Goal: Task Accomplishment & Management: Manage account settings

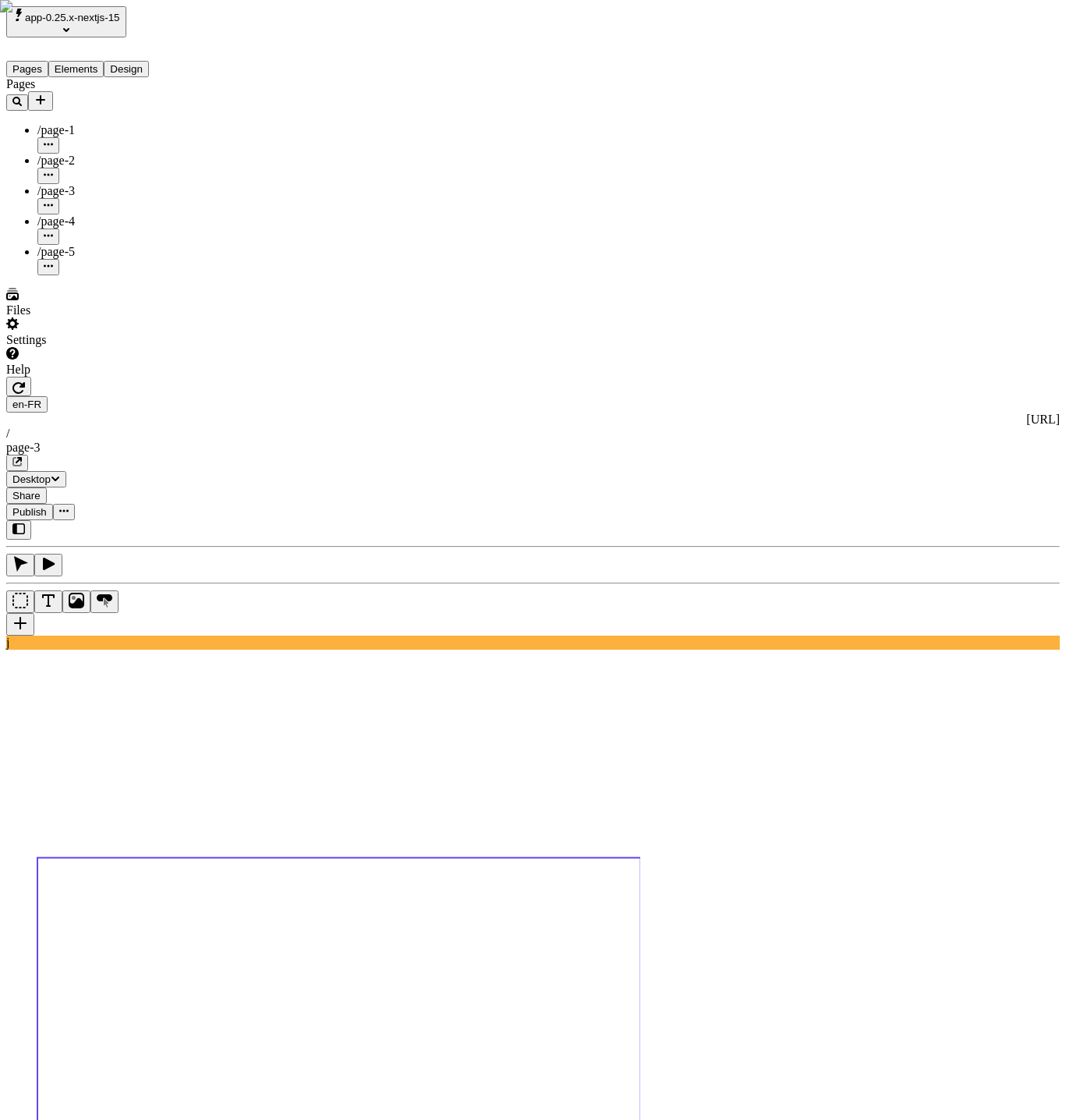
click at [25, 383] on icon "button" at bounding box center [19, 388] width 13 height 12
click at [53, 201] on icon "button" at bounding box center [48, 205] width 9 height 9
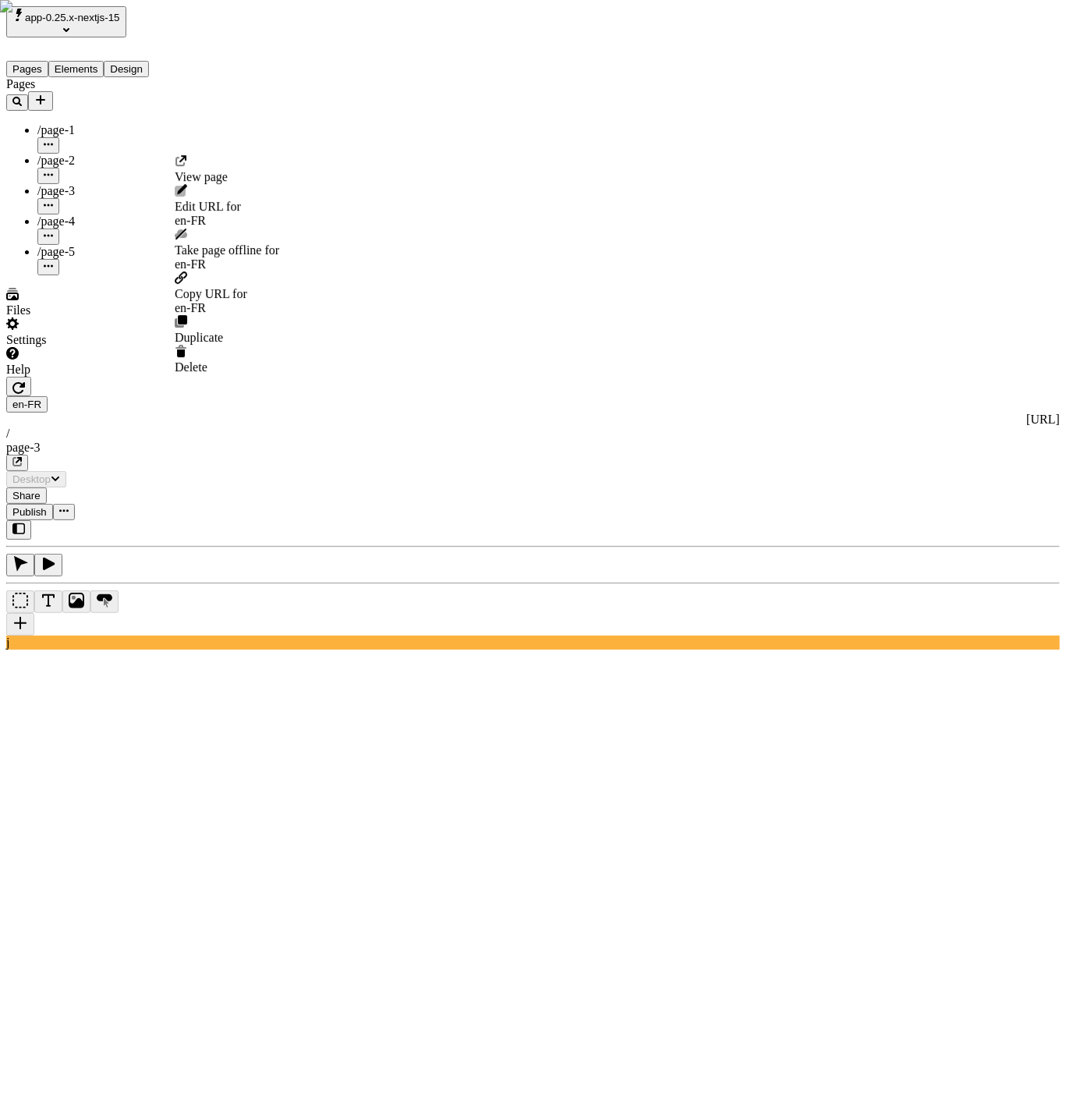
click at [228, 345] on div "Delete" at bounding box center [227, 359] width 105 height 30
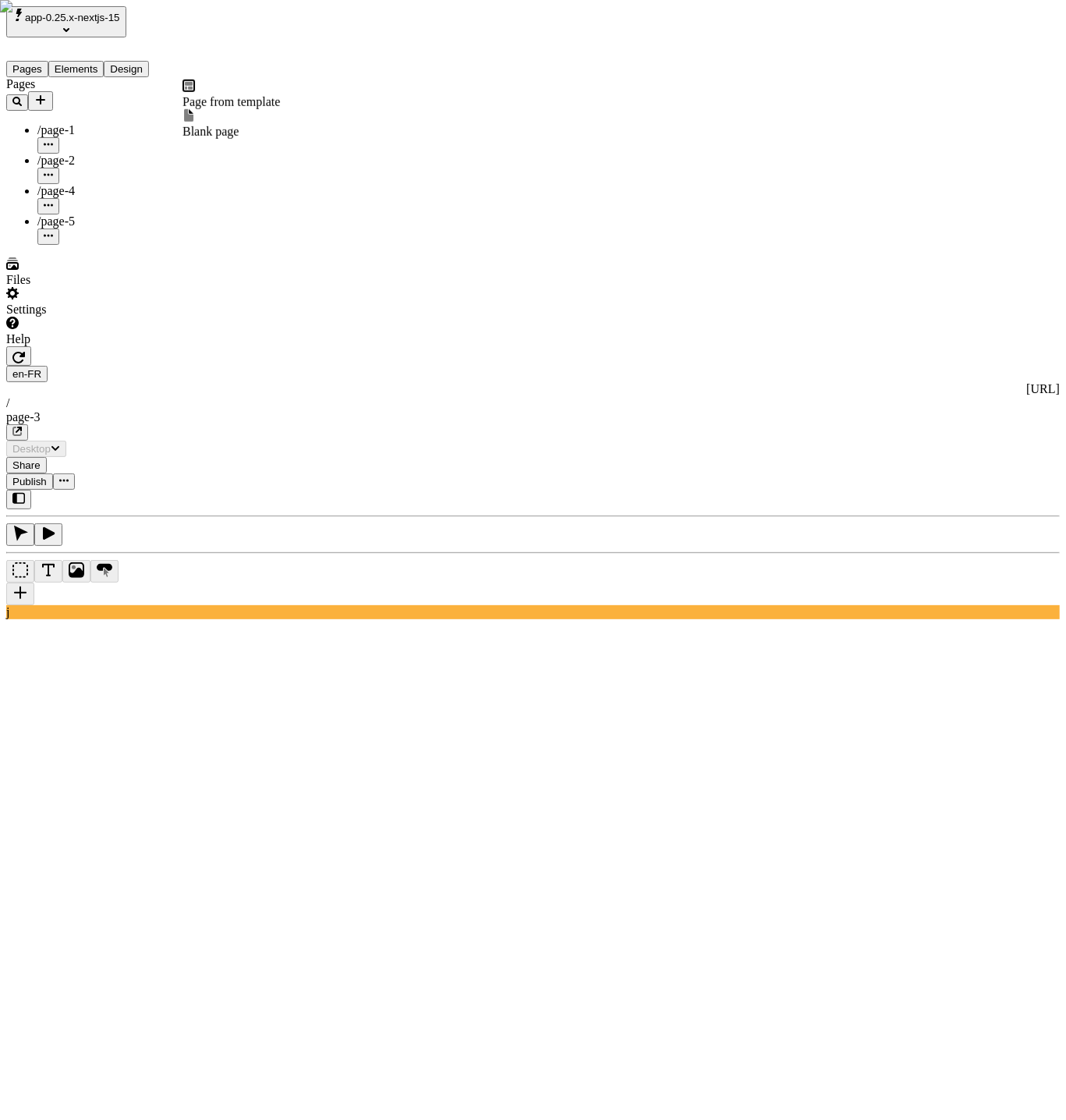
click at [47, 93] on icon "Add new" at bounding box center [40, 99] width 13 height 13
click at [238, 125] on span "Blank page" at bounding box center [211, 131] width 56 height 13
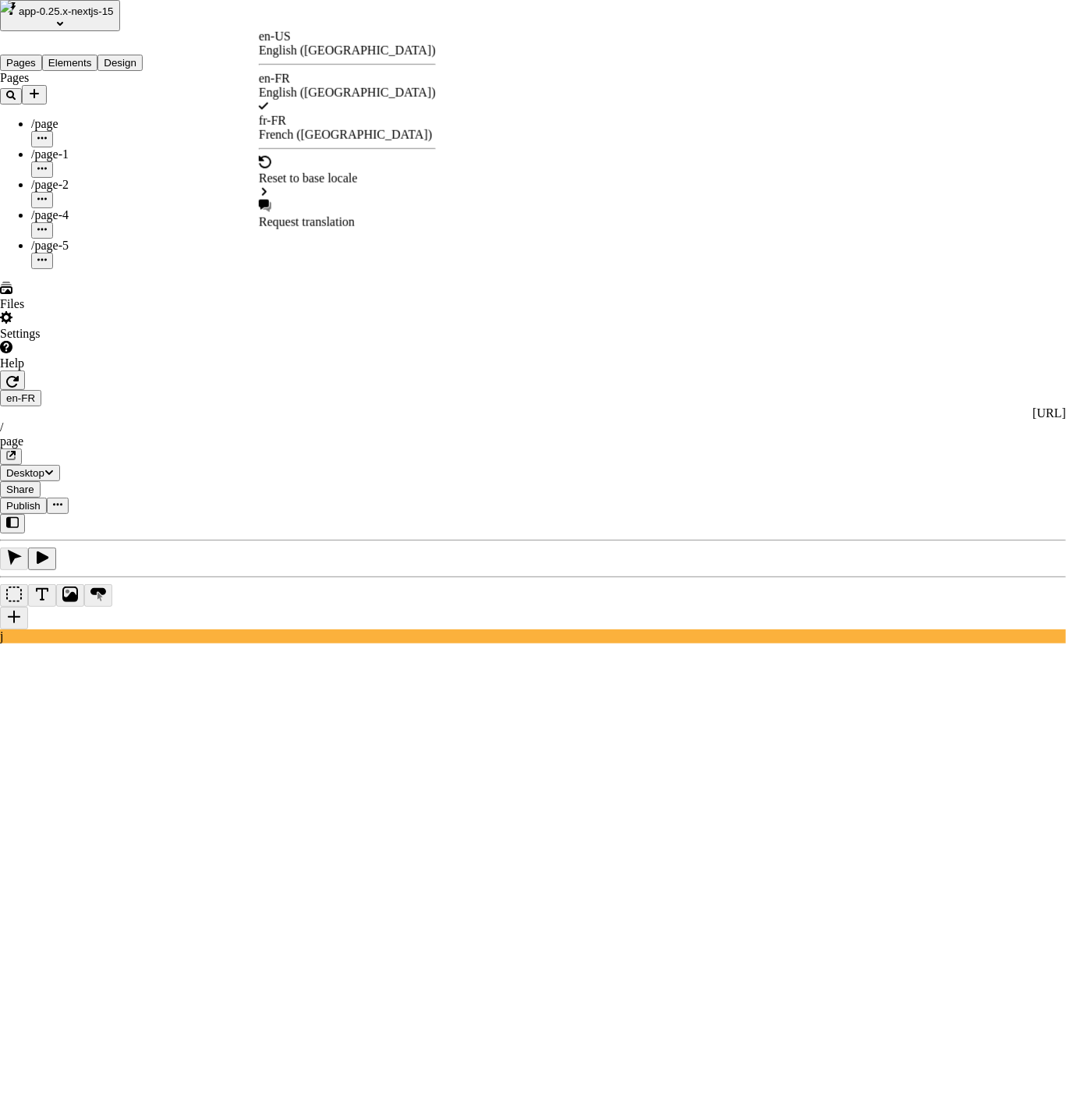
click at [279, 23] on html "app-0.25.x-nextjs-15 Pages Elements Design Pages /page /page-1 /page-2 /page-4 …" at bounding box center [533, 1017] width 1066 height 2034
click at [345, 47] on div "English ([GEOGRAPHIC_DATA])" at bounding box center [348, 51] width 177 height 14
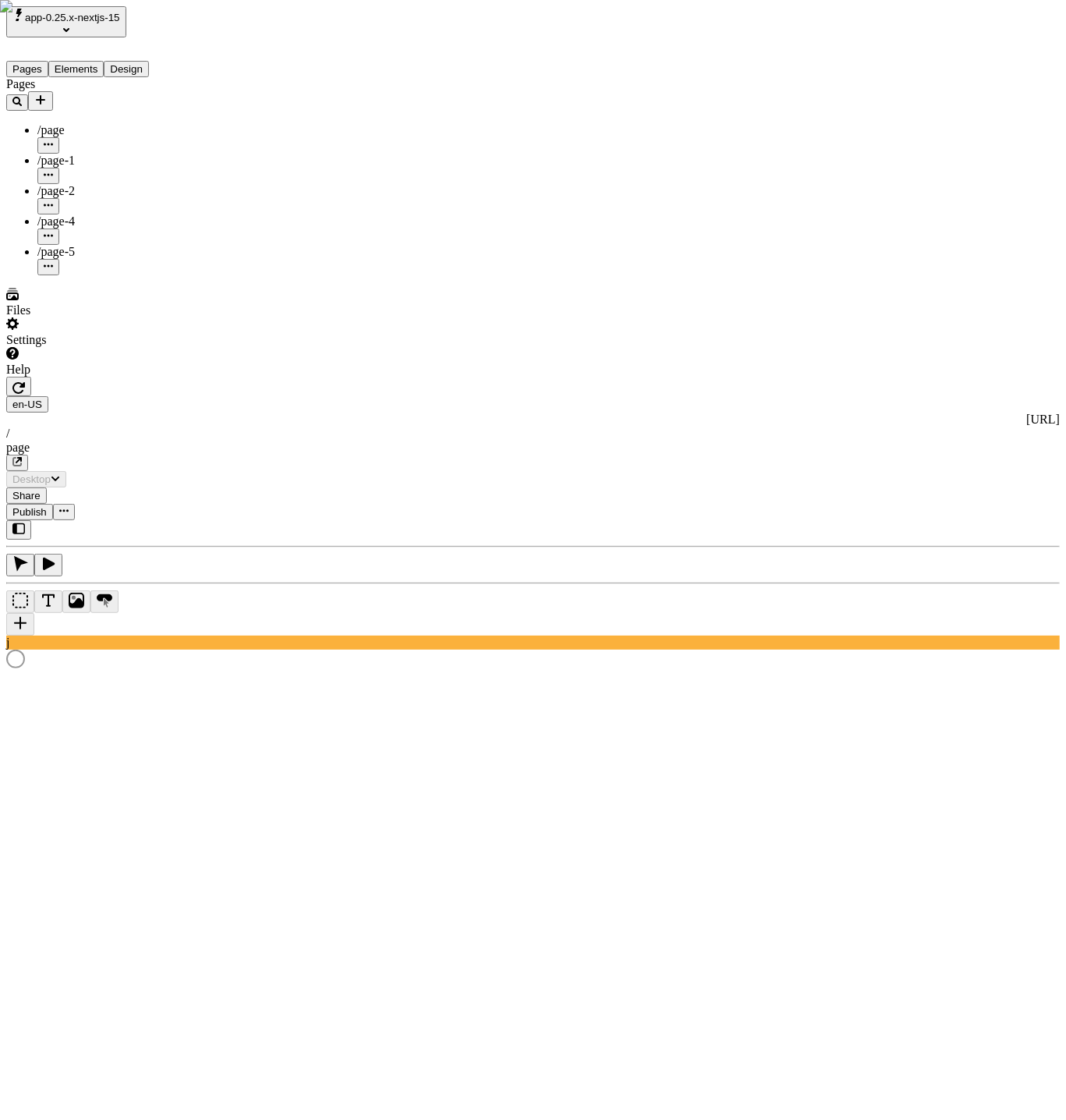
type input "/page"
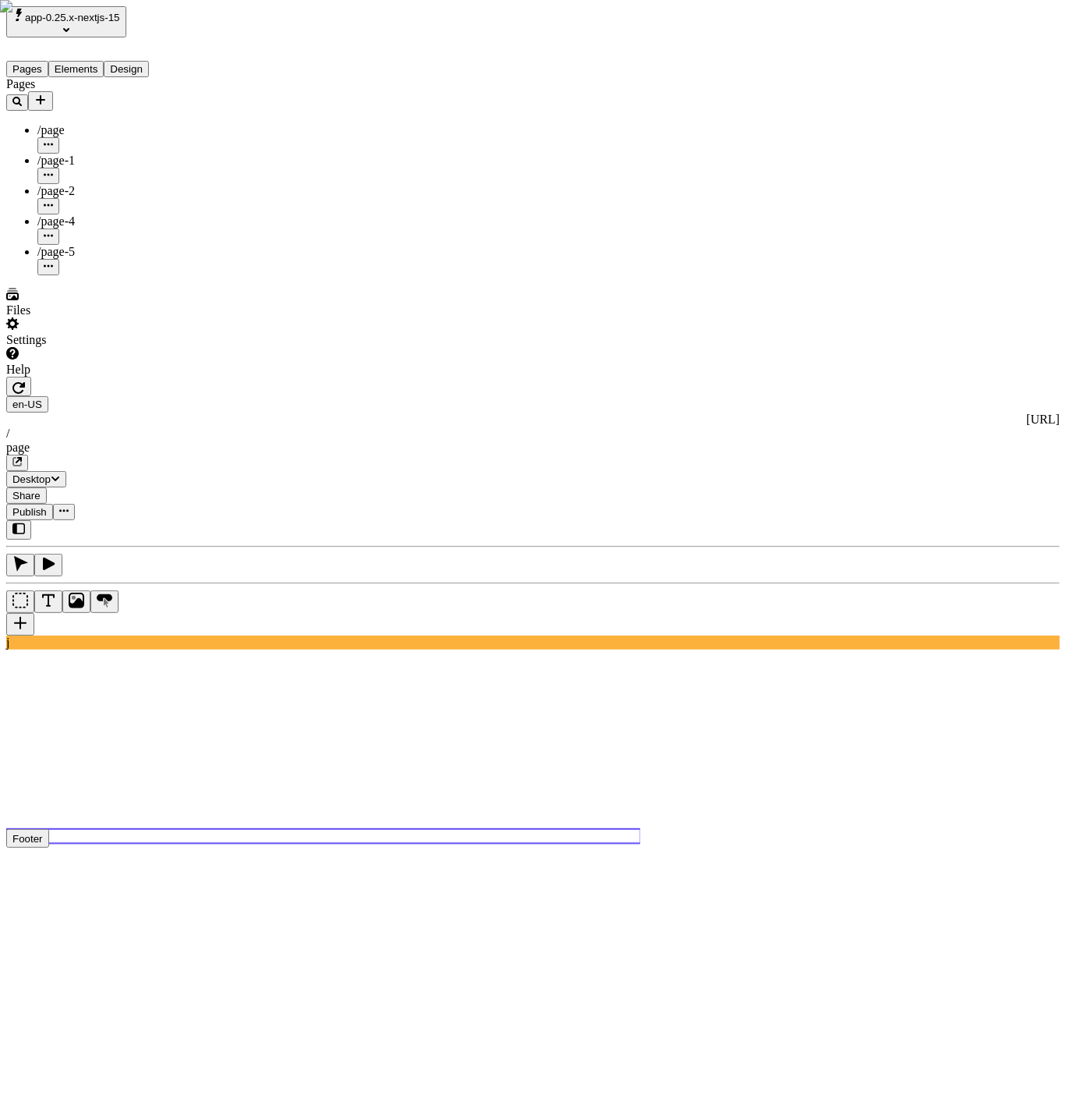
click at [376, 829] on use at bounding box center [323, 836] width 635 height 14
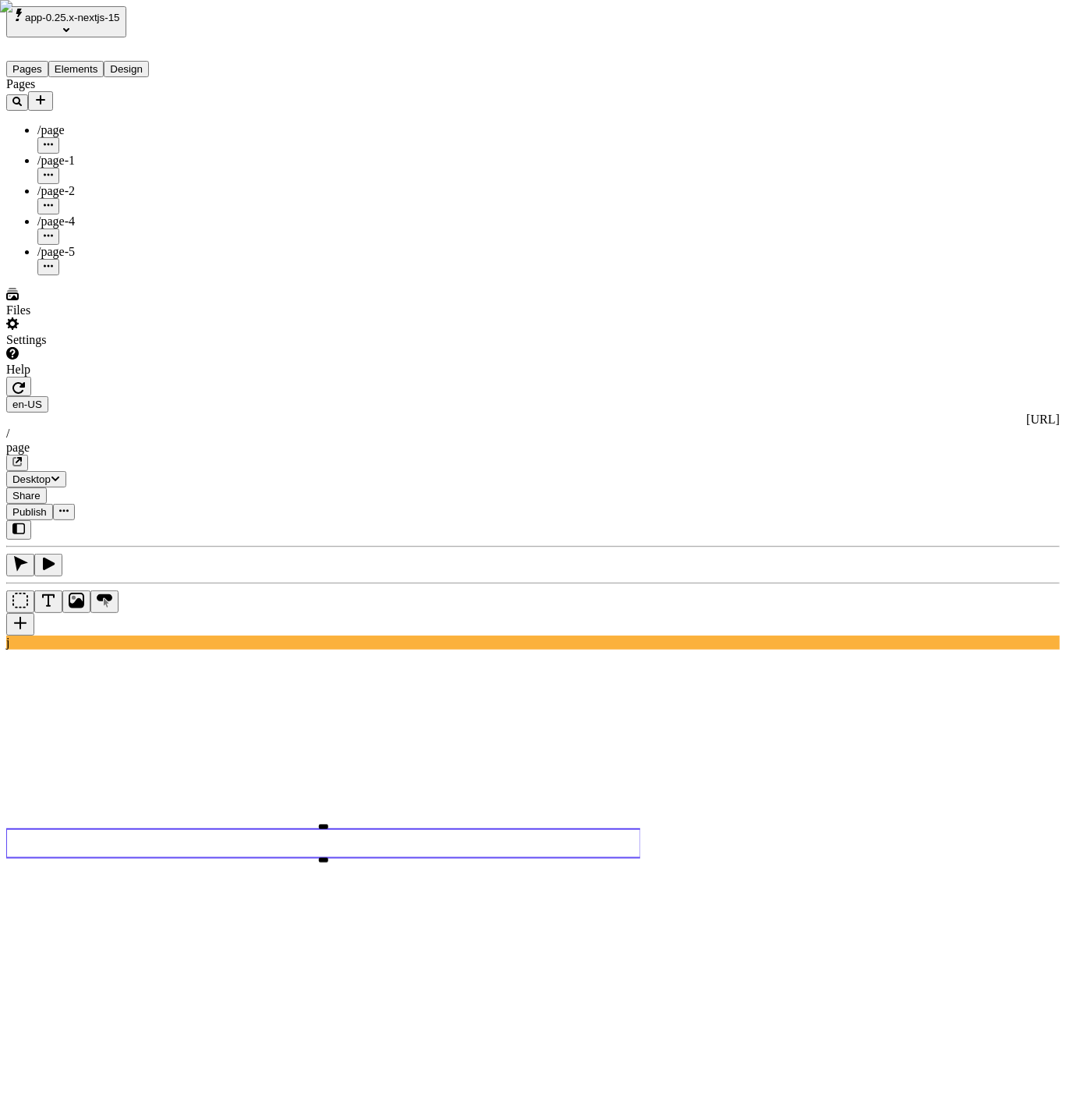
click at [391, 829] on use at bounding box center [323, 843] width 635 height 29
click at [25, 383] on icon "button" at bounding box center [19, 388] width 13 height 12
click at [387, 829] on use at bounding box center [323, 843] width 635 height 29
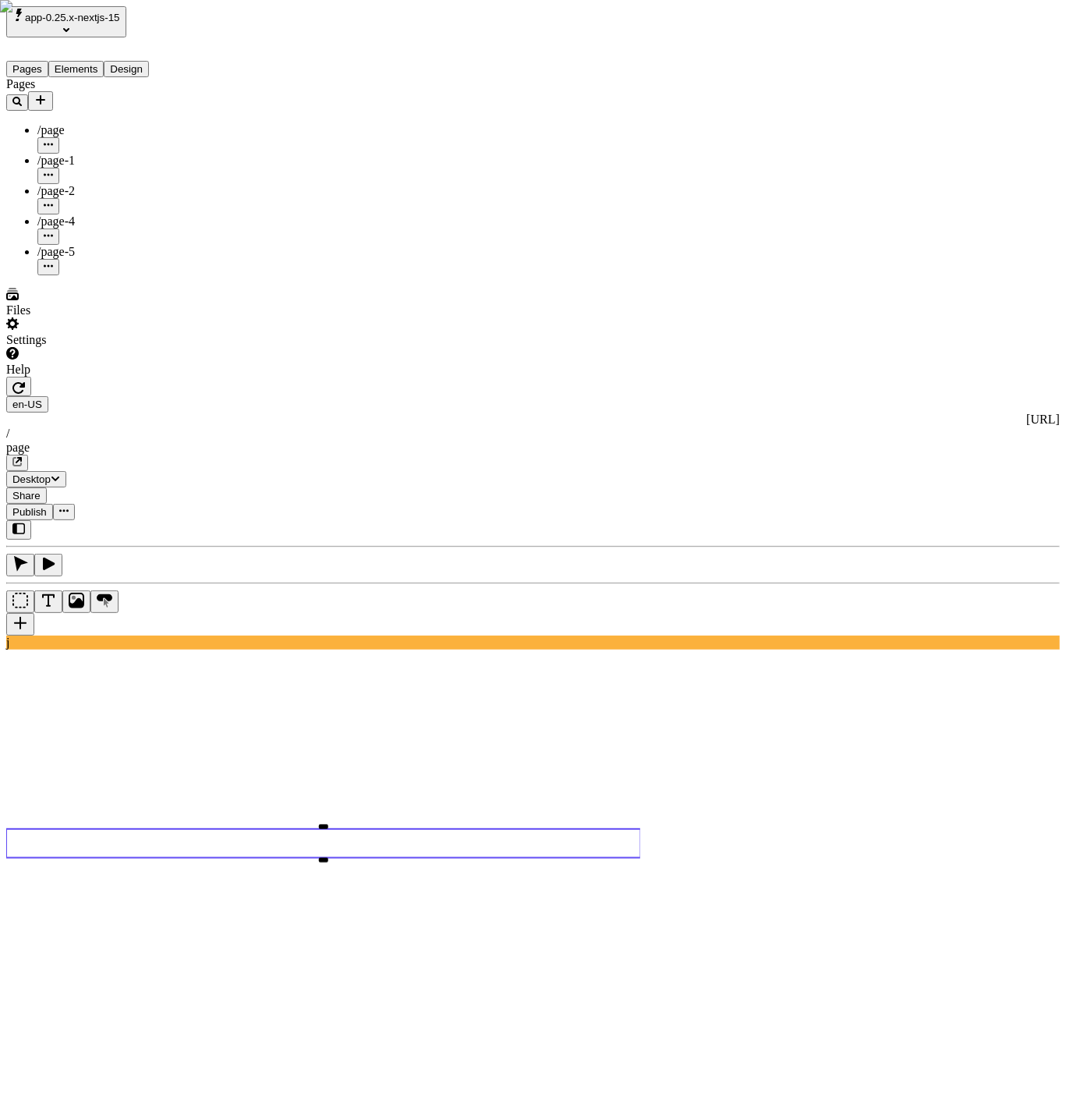
click at [357, 829] on use at bounding box center [323, 843] width 635 height 29
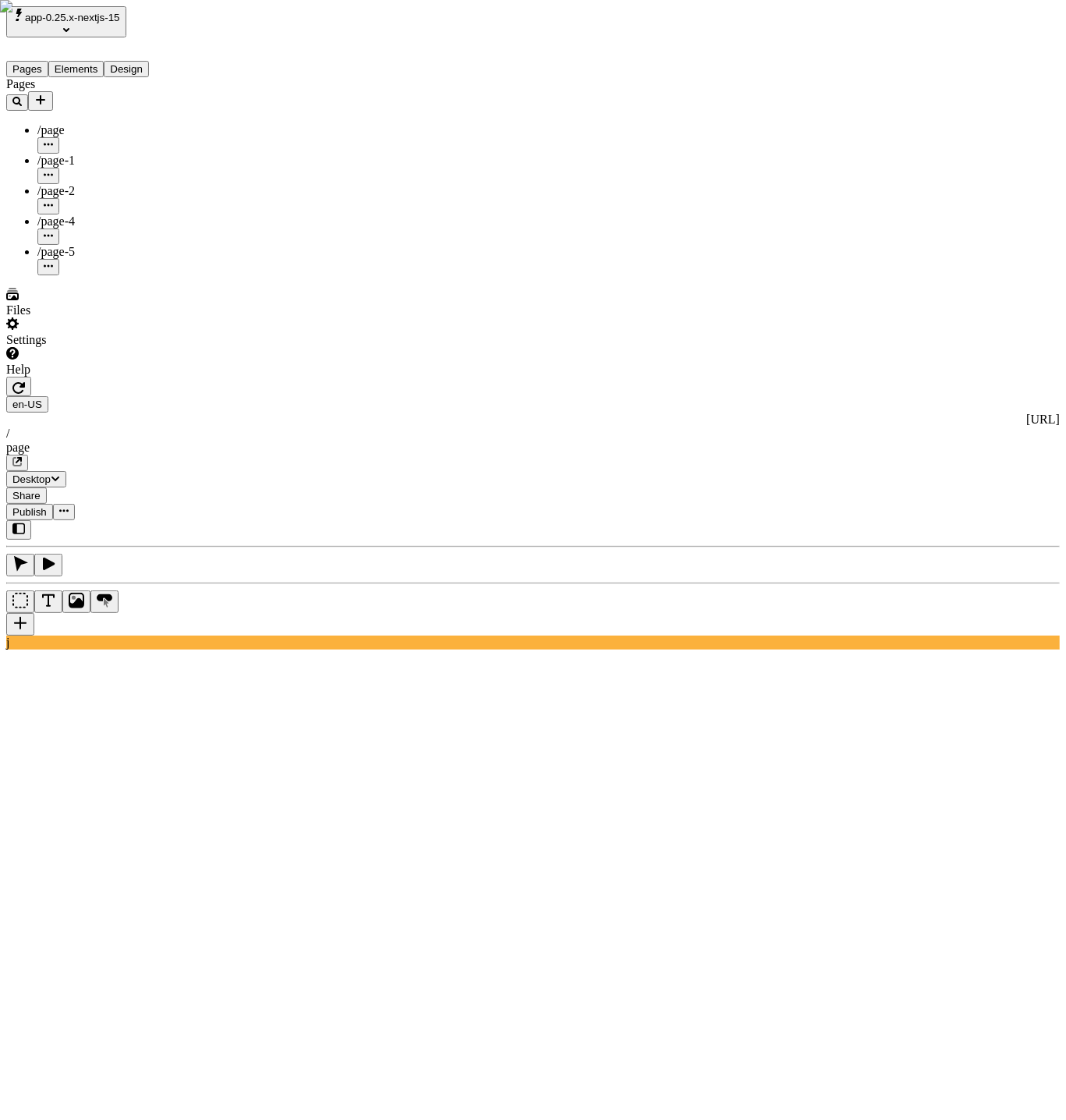
click at [31, 377] on button "button" at bounding box center [19, 387] width 25 height 20
click at [21, 457] on icon "button" at bounding box center [18, 460] width 6 height 6
click at [25, 383] on icon "button" at bounding box center [19, 388] width 13 height 12
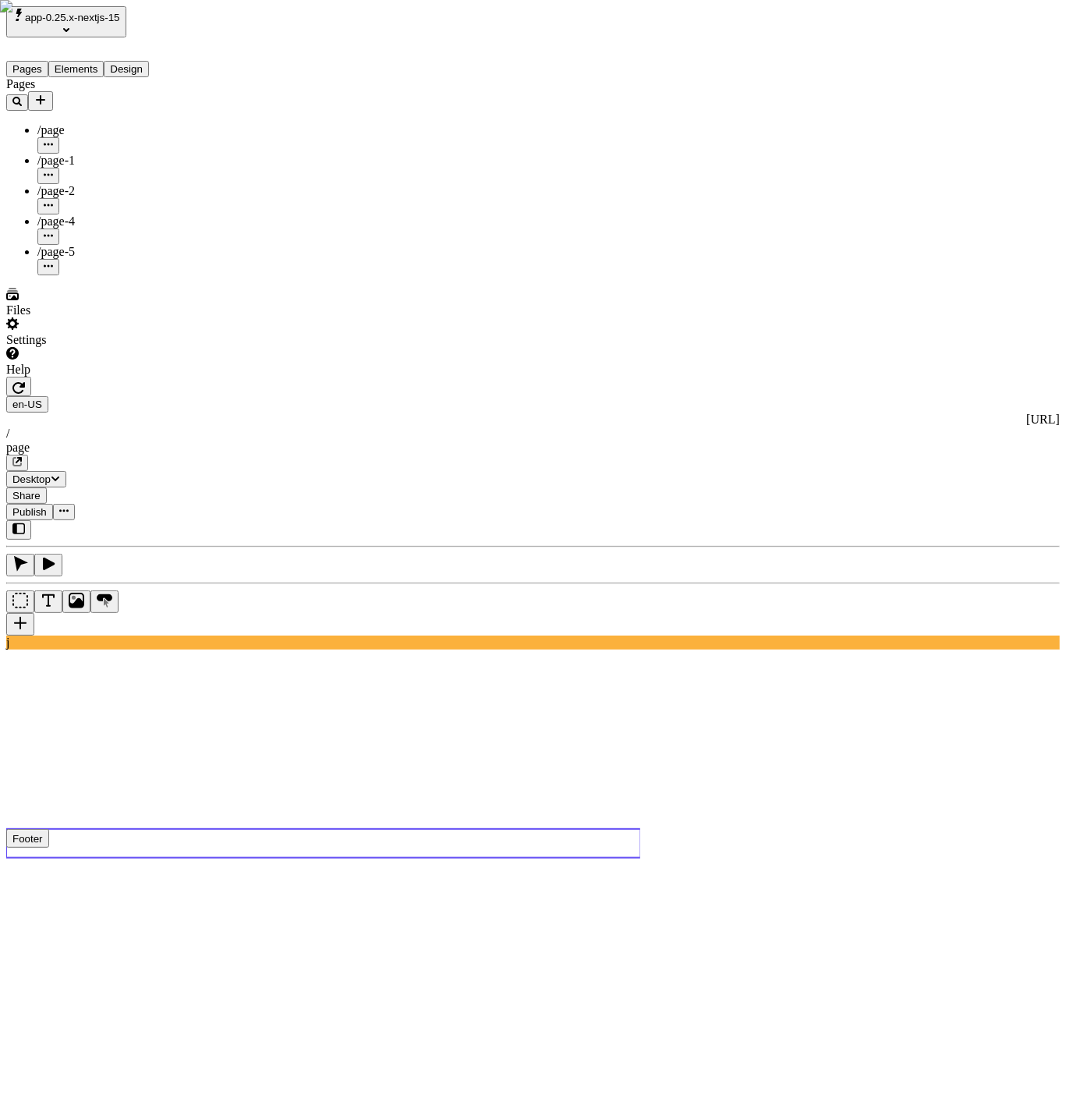
click at [315, 829] on use at bounding box center [323, 843] width 635 height 29
click at [47, 506] on span "Publish" at bounding box center [30, 512] width 34 height 12
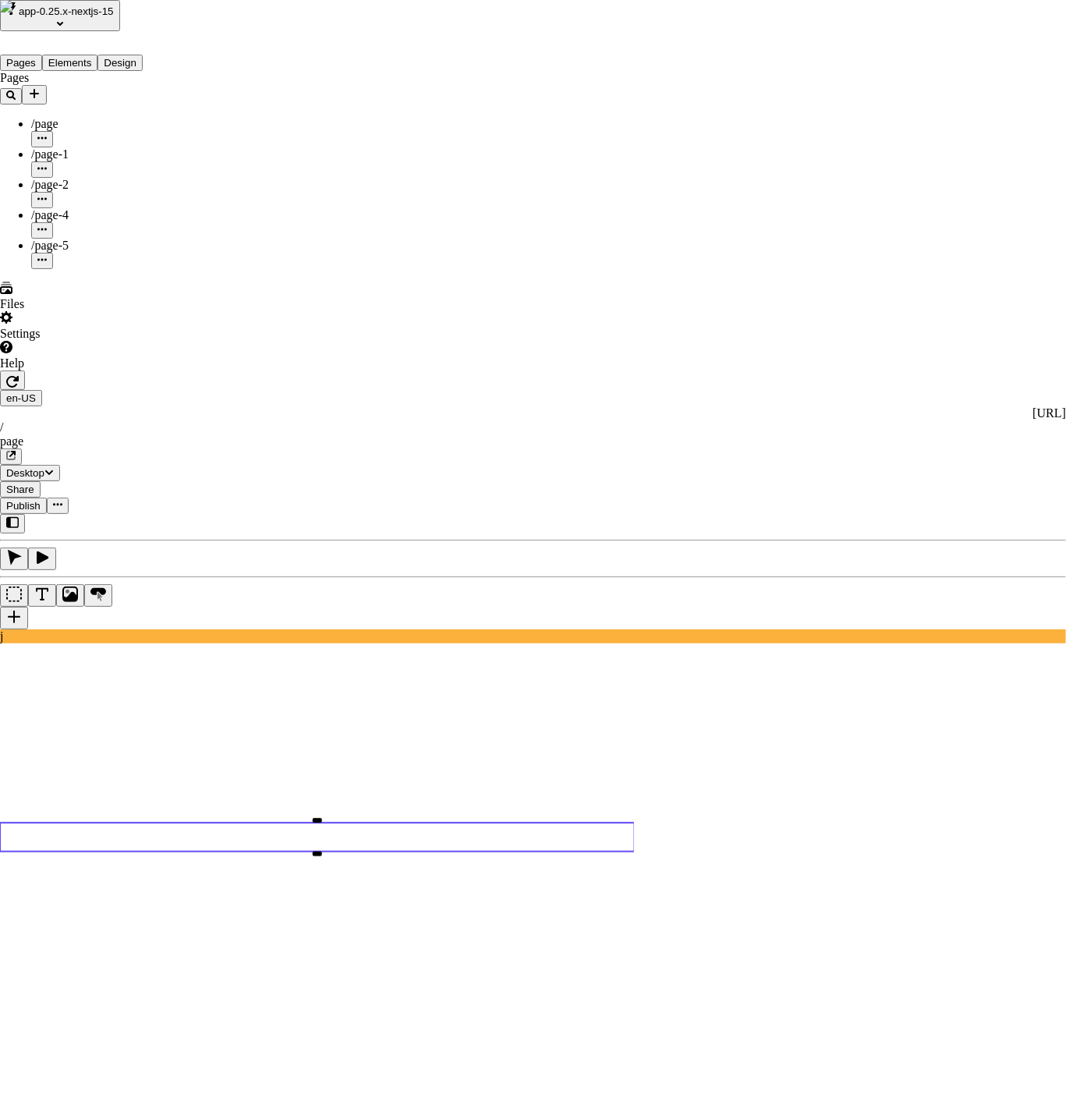
checkbox input "true"
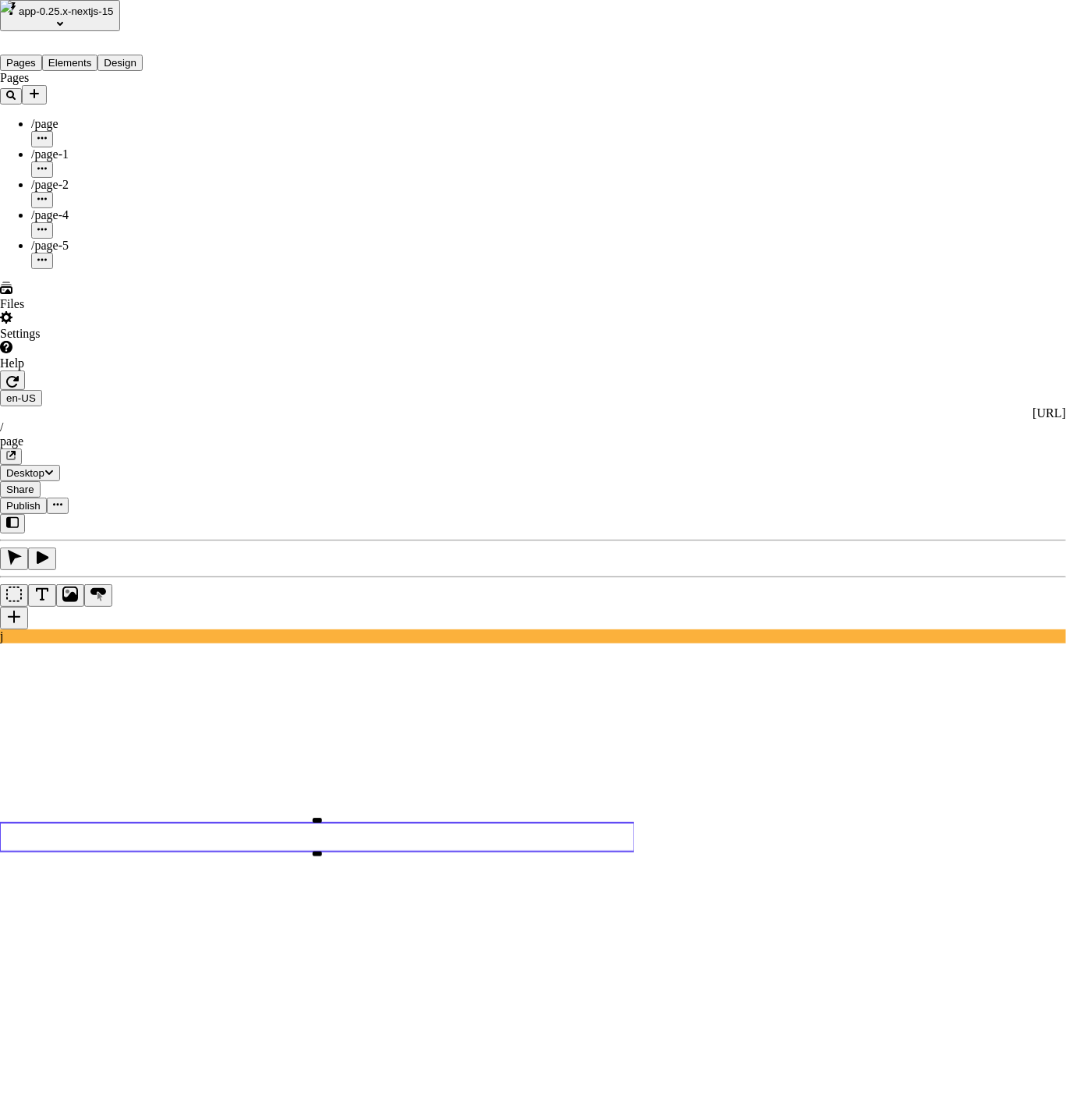
checkbox input "true"
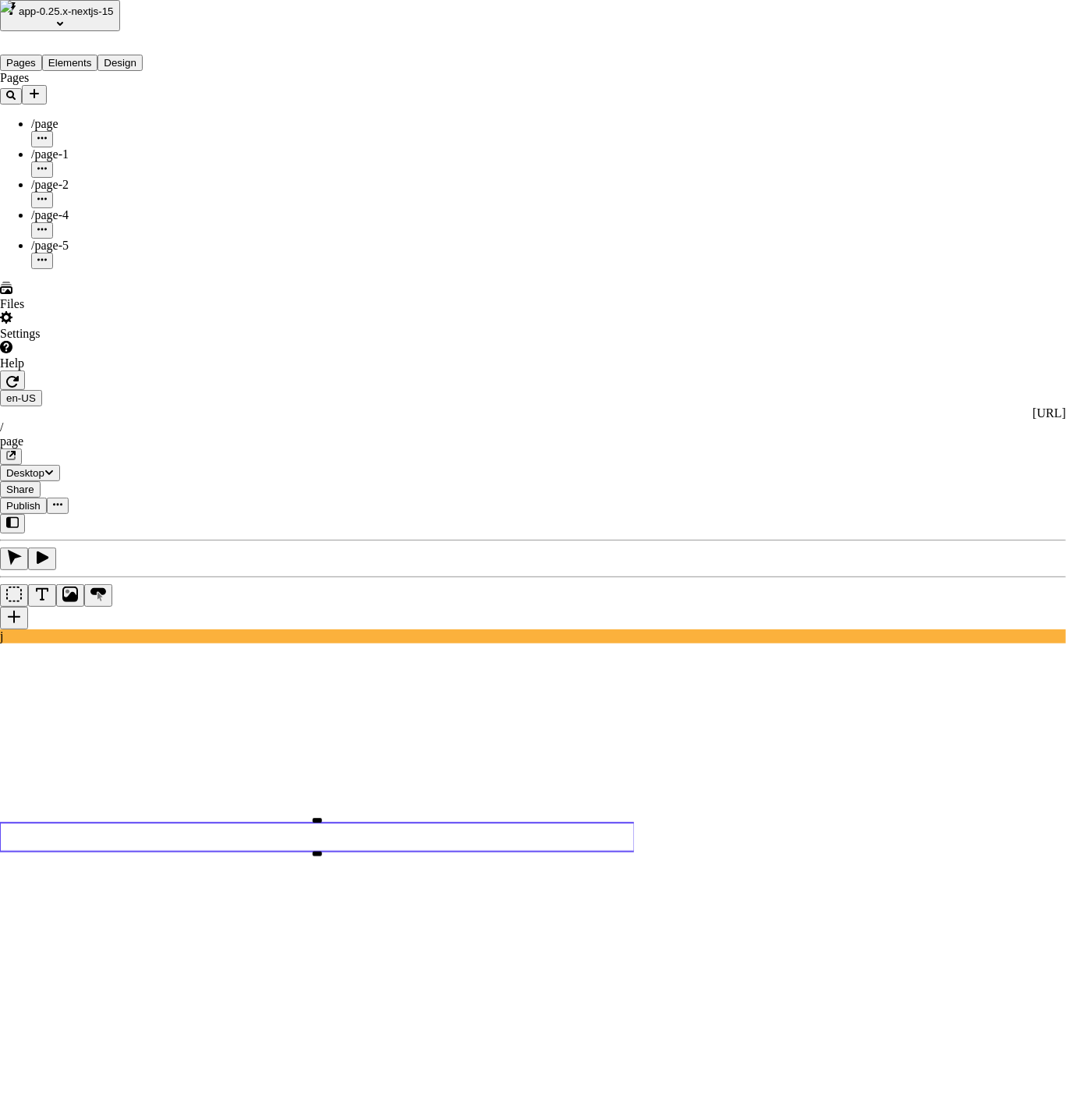
checkbox input "true"
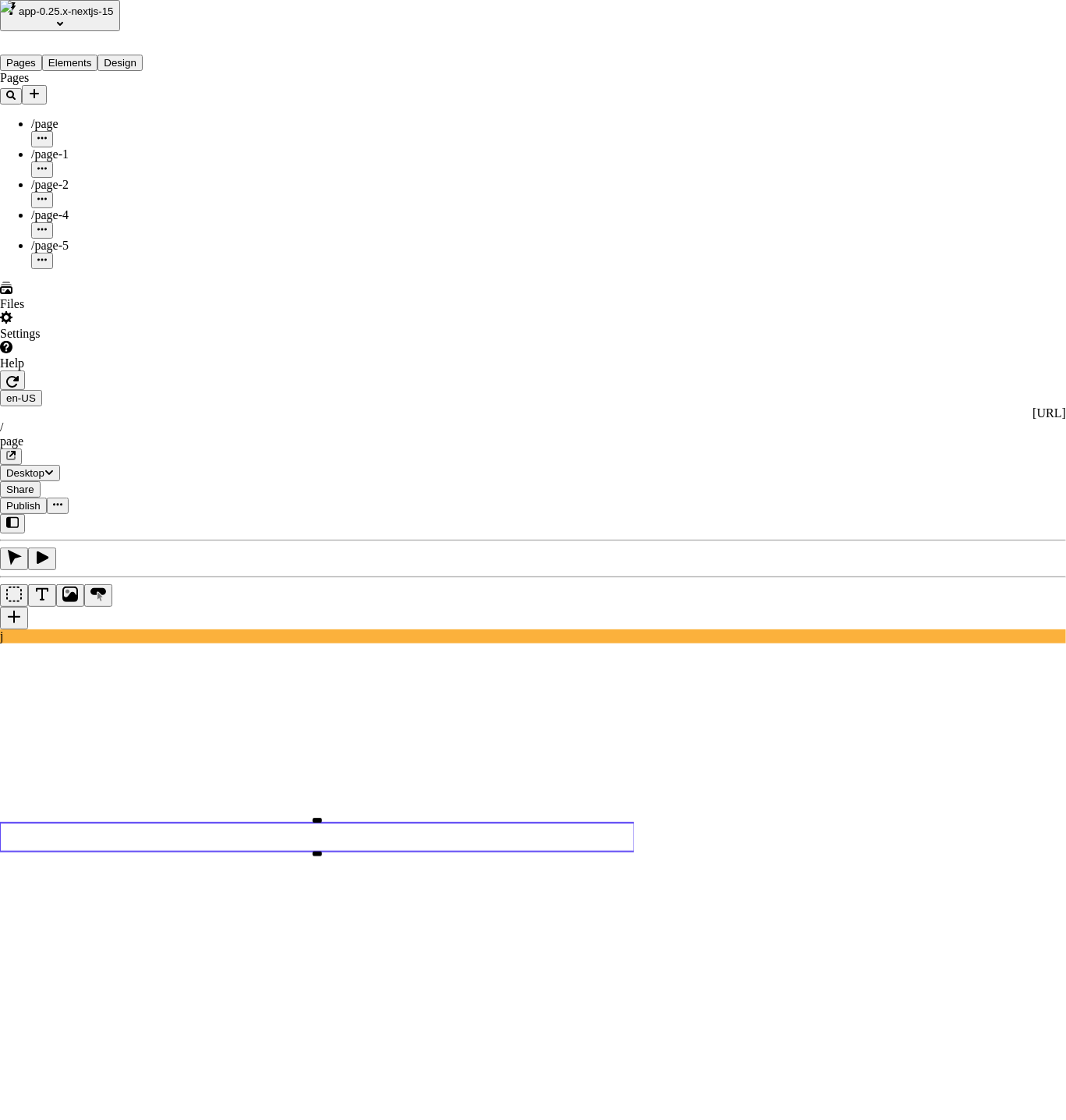
checkbox input "true"
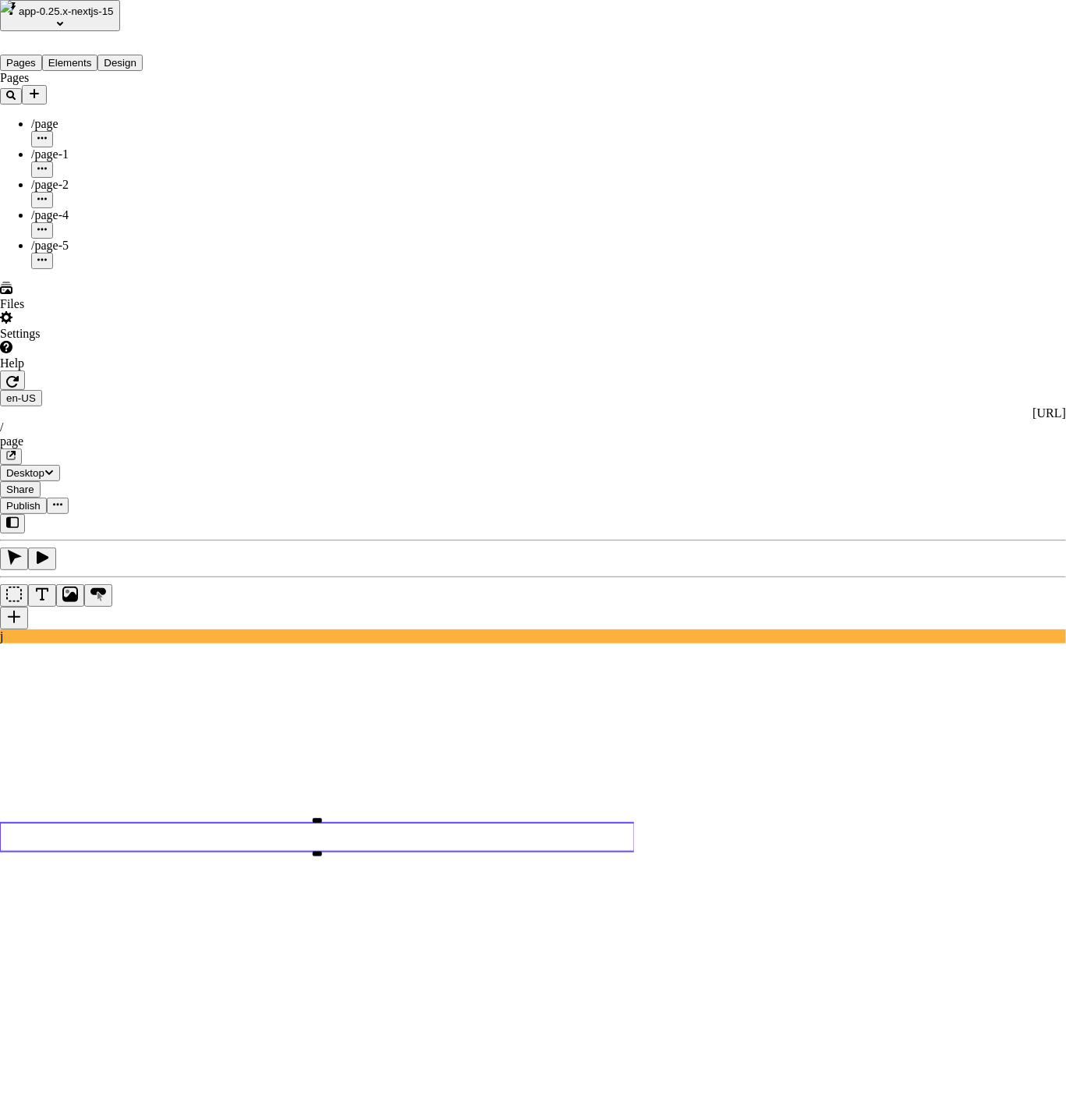
checkbox input "true"
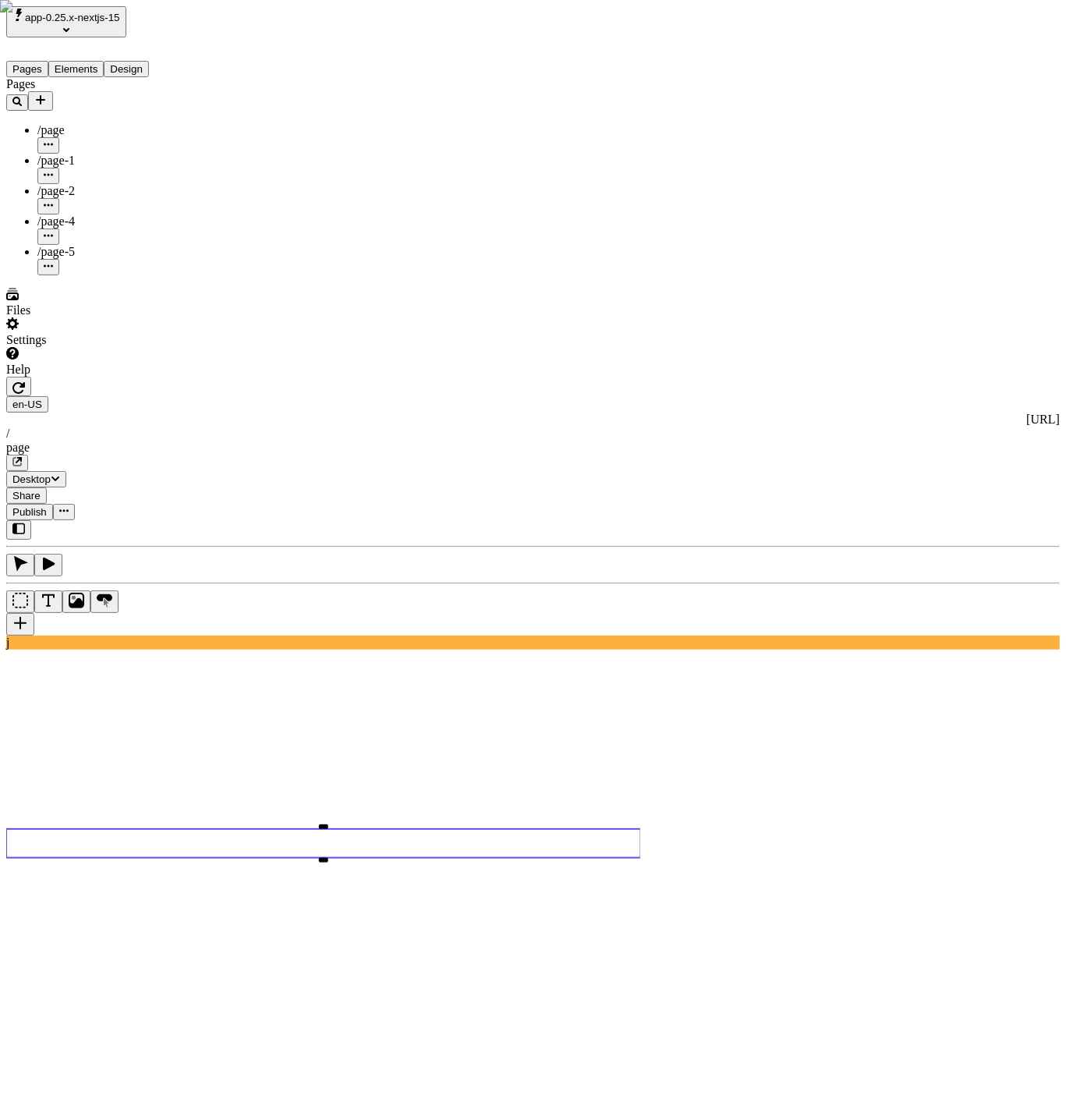
click at [21, 458] on icon "button" at bounding box center [17, 461] width 8 height 8
click at [25, 383] on icon "button" at bounding box center [19, 388] width 13 height 12
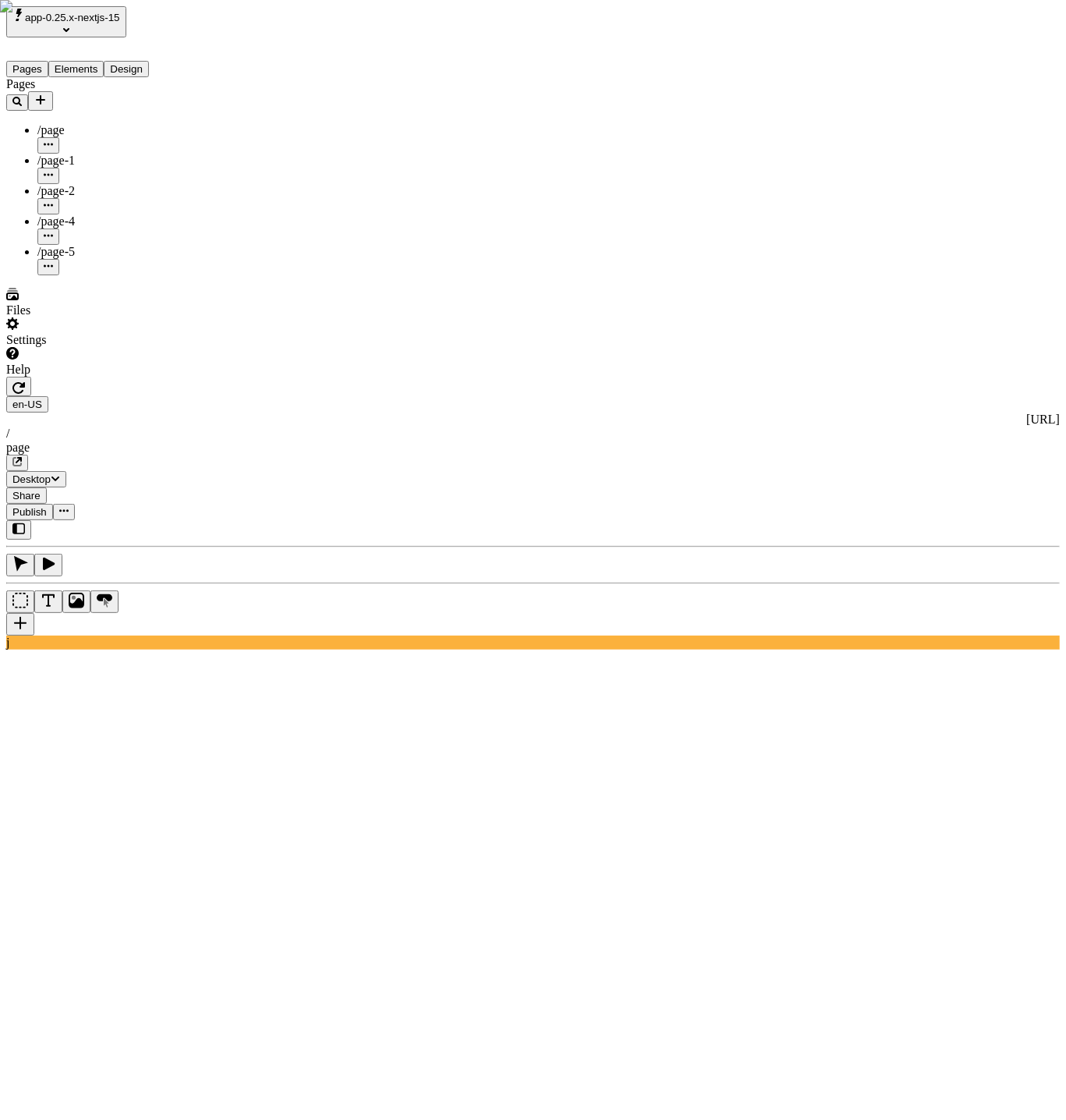
click at [31, 377] on button "button" at bounding box center [19, 387] width 25 height 20
click at [25, 383] on icon "button" at bounding box center [19, 388] width 13 height 12
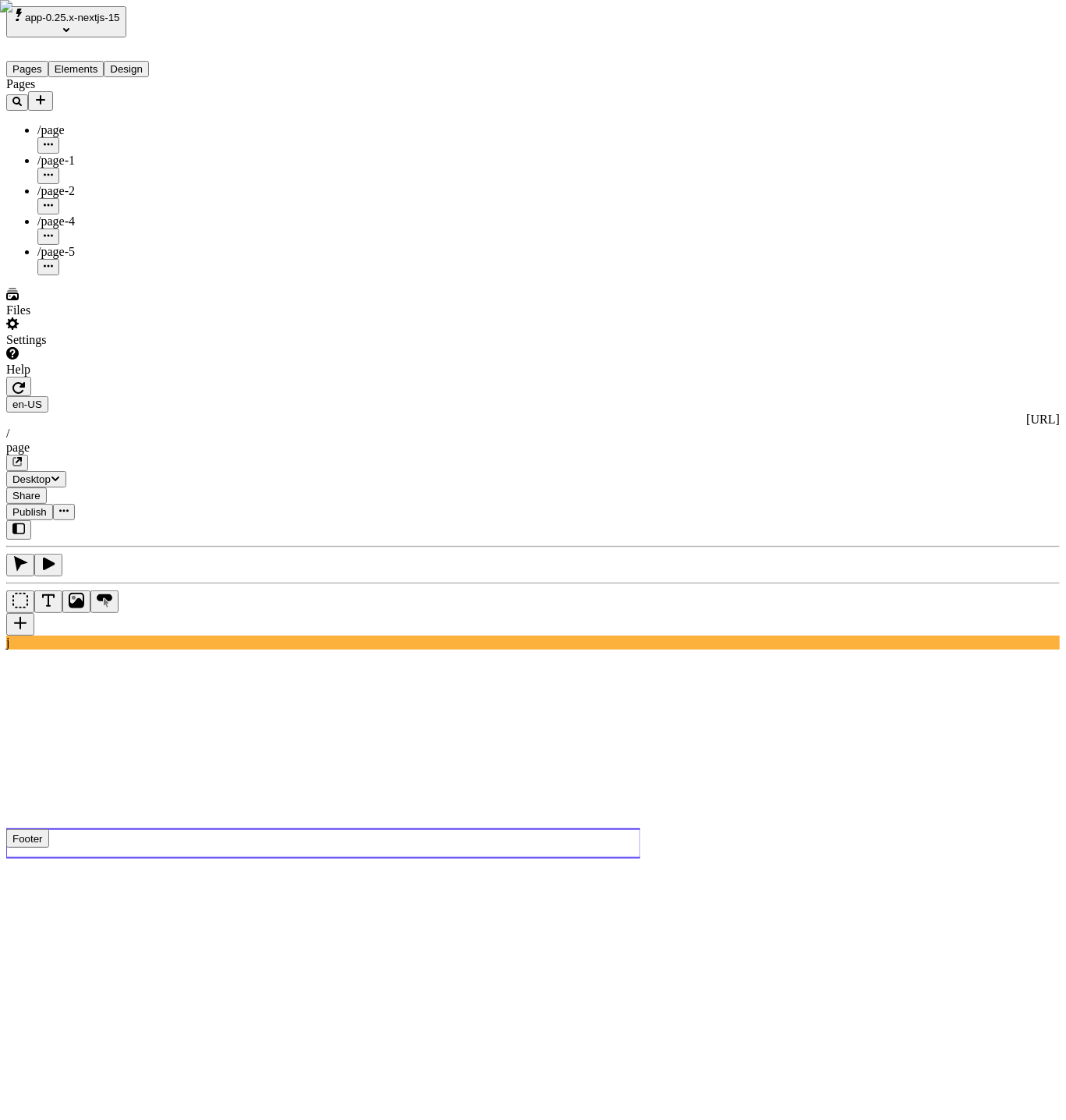
click at [417, 829] on use at bounding box center [323, 843] width 635 height 29
click at [31, 377] on button "button" at bounding box center [19, 387] width 25 height 20
click at [305, 829] on use at bounding box center [323, 843] width 635 height 29
click at [326, 829] on rect at bounding box center [323, 843] width 635 height 29
click at [25, 382] on icon "button" at bounding box center [19, 388] width 13 height 13
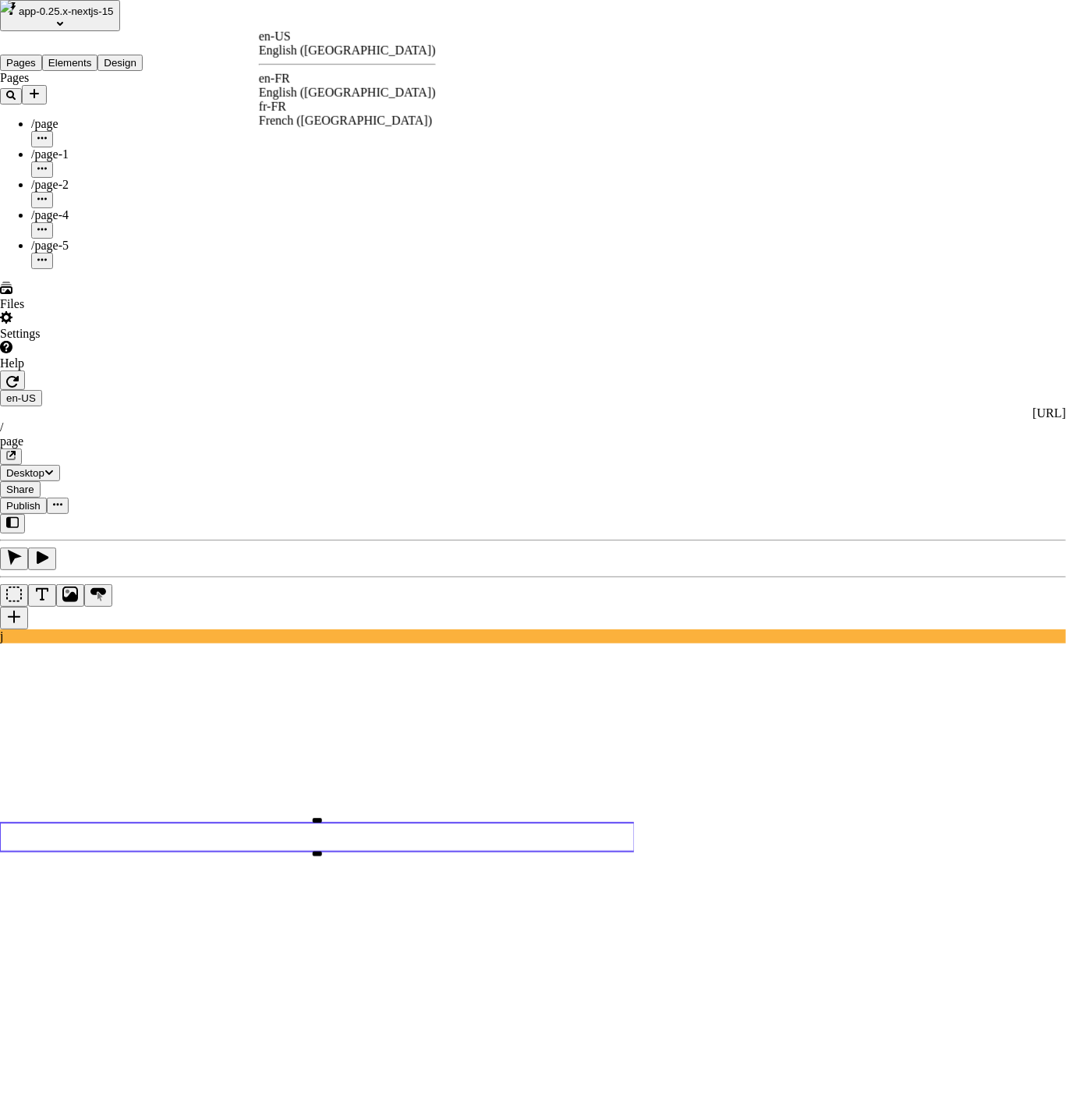
click at [338, 114] on div "French ([GEOGRAPHIC_DATA])" at bounding box center [348, 121] width 177 height 14
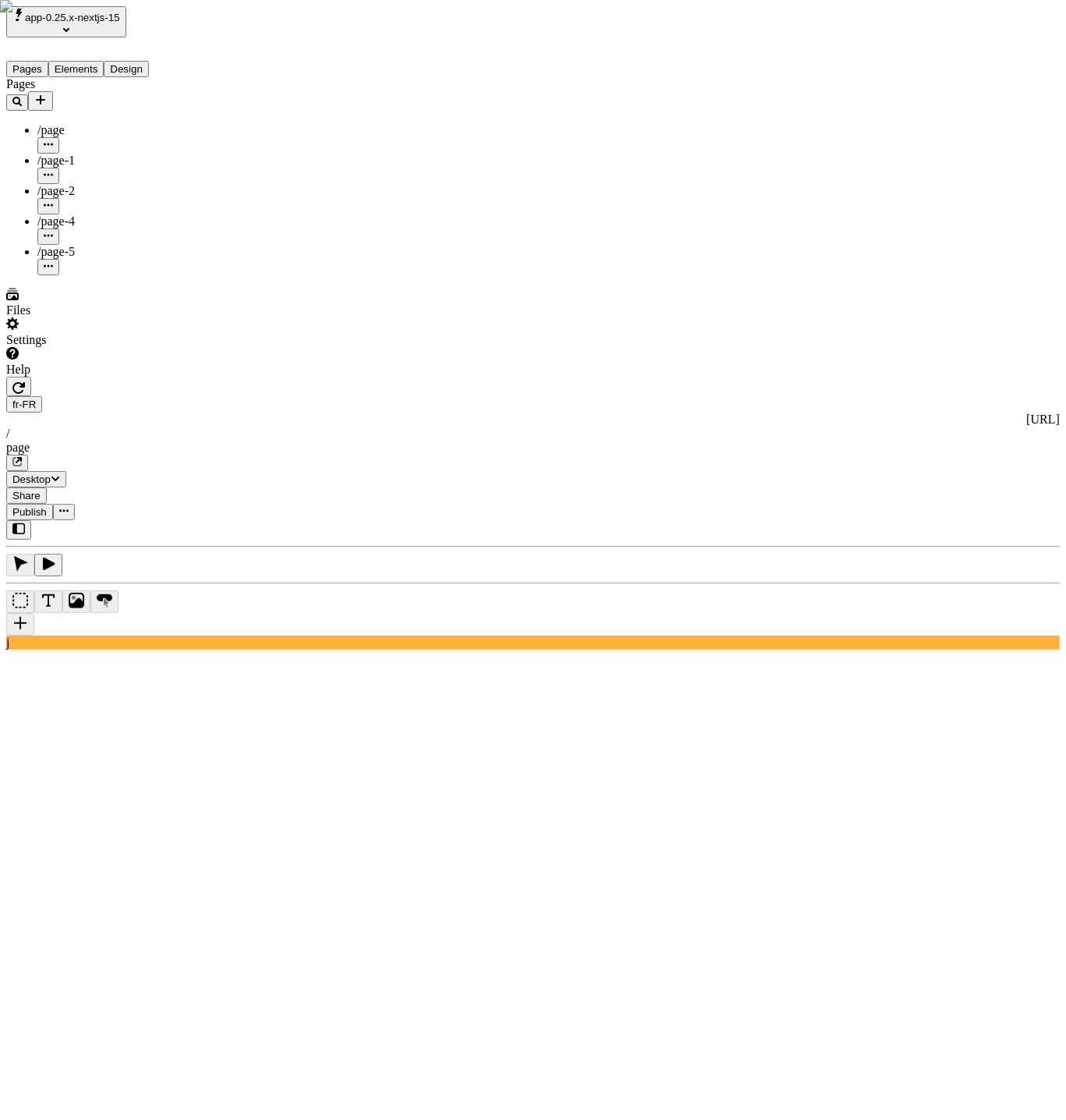
type input "/page"
click at [373, 767] on use at bounding box center [323, 798] width 635 height 63
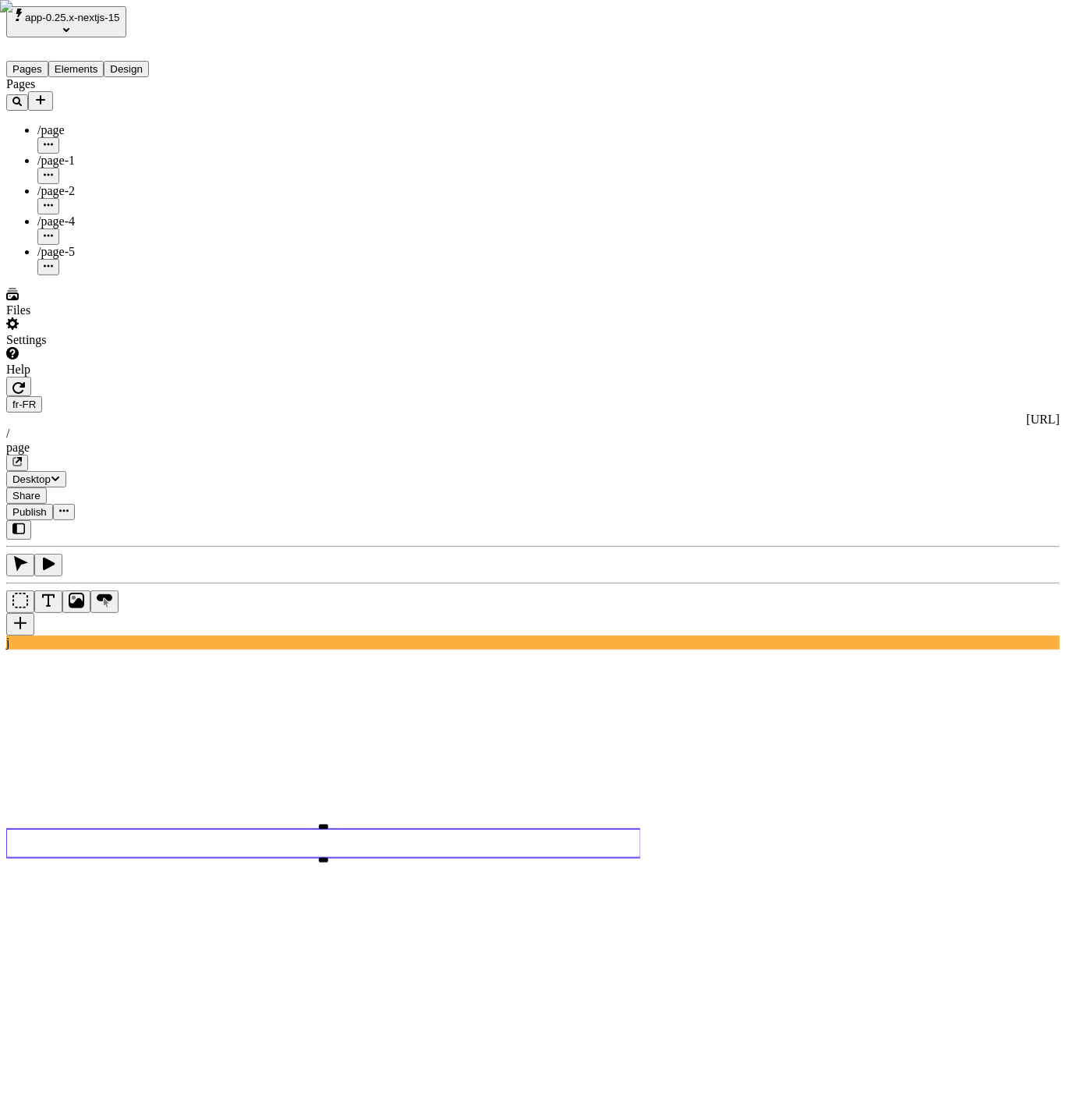
click at [993, 49] on div "Reset to base locale" at bounding box center [944, 56] width 99 height 14
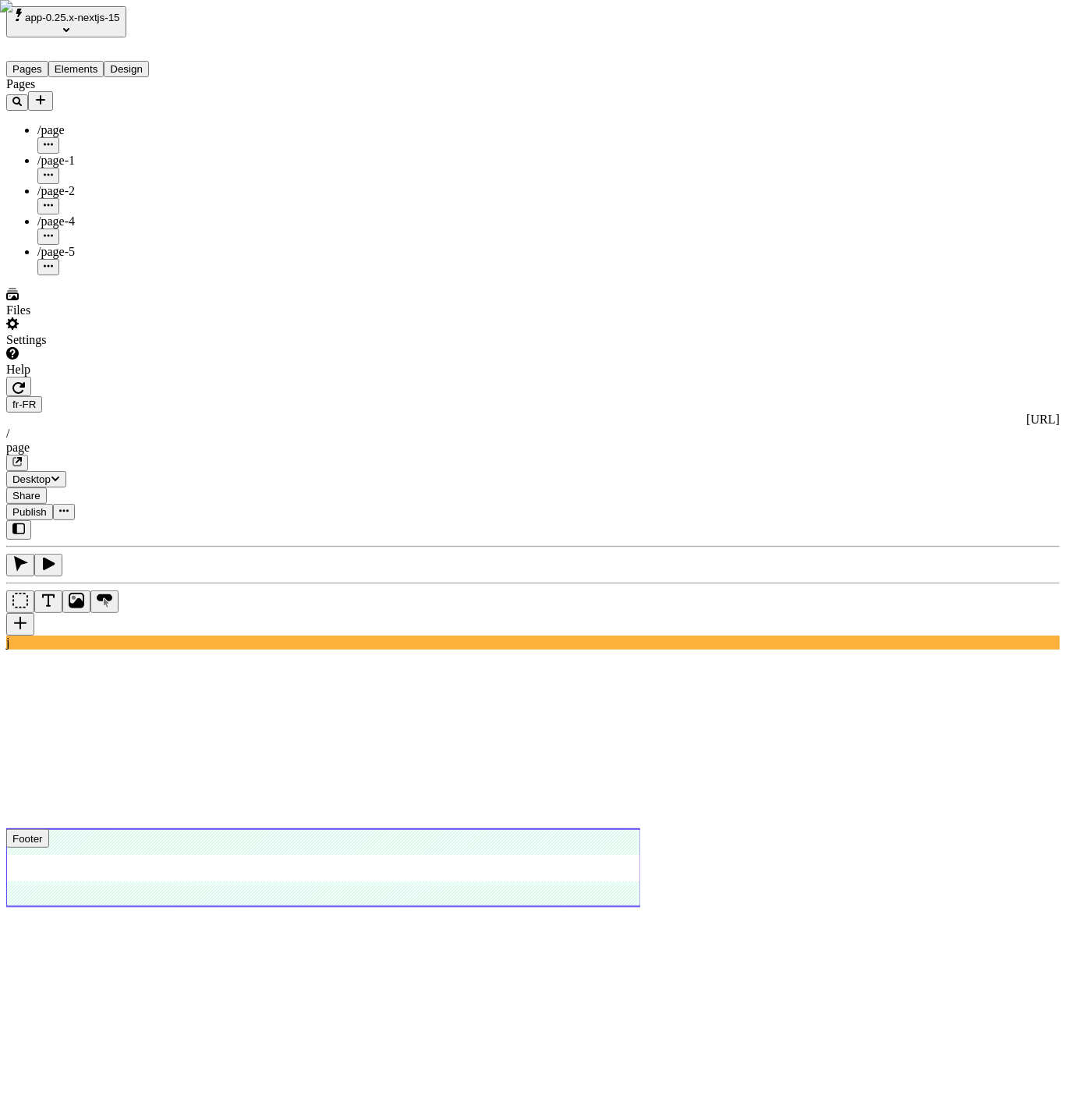
click at [574, 830] on use at bounding box center [323, 867] width 635 height 76
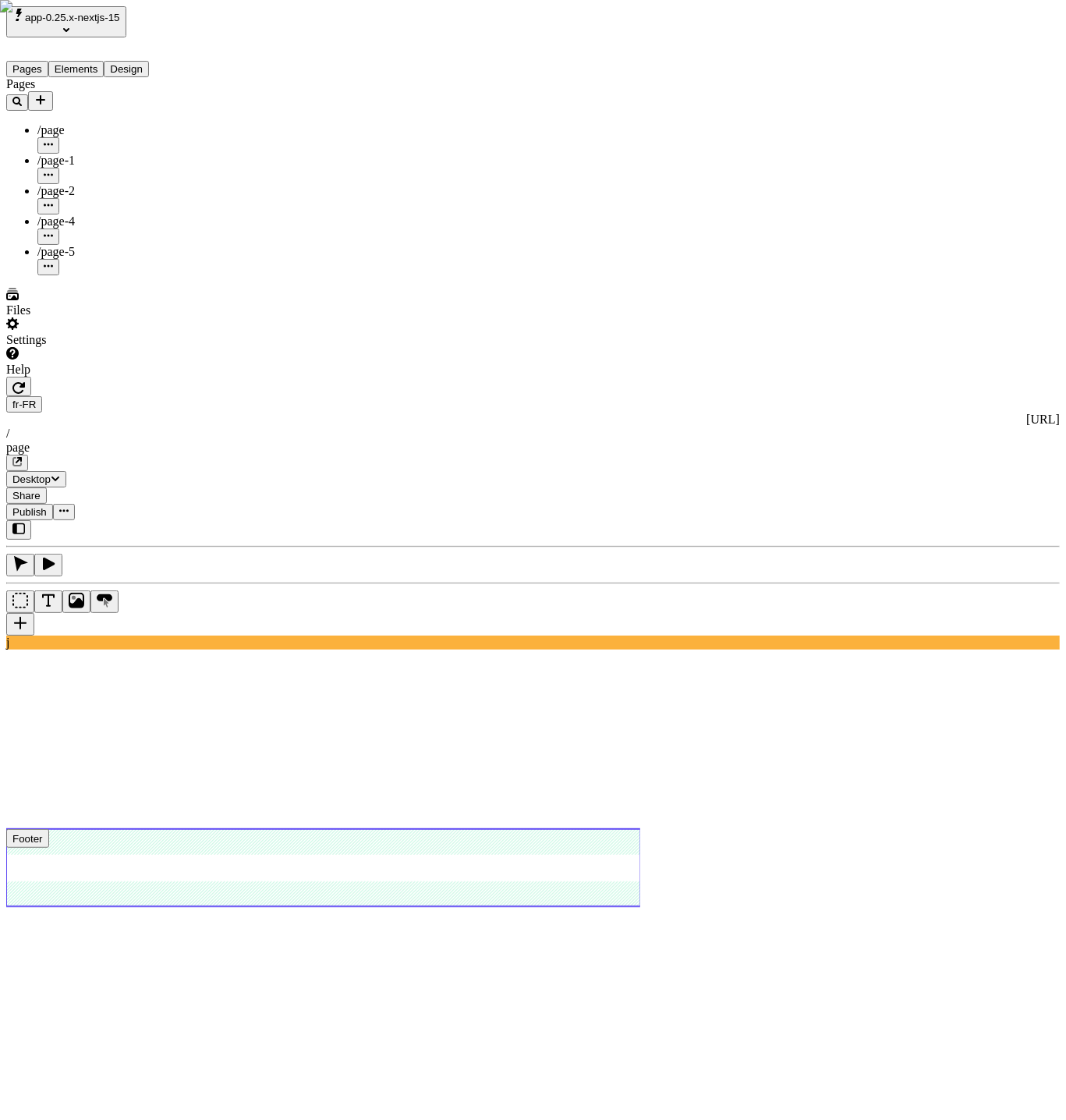
click at [520, 830] on use at bounding box center [323, 867] width 635 height 76
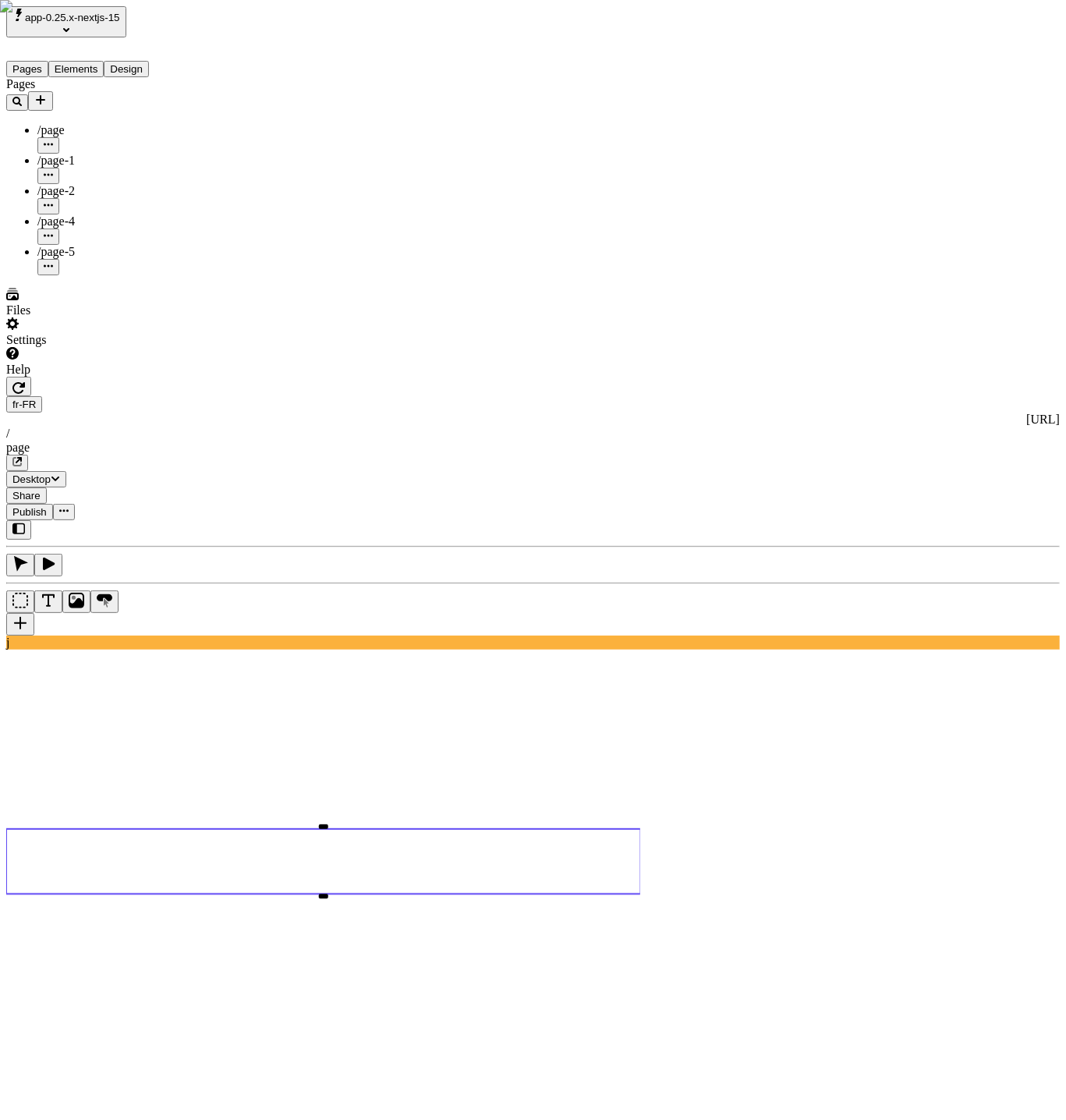
click at [100, 6] on div "app-0.25.x-nextjs-15" at bounding box center [99, 22] width 187 height 31
click at [105, 12] on span "app-0.25.x-nextjs-15" at bounding box center [73, 17] width 95 height 12
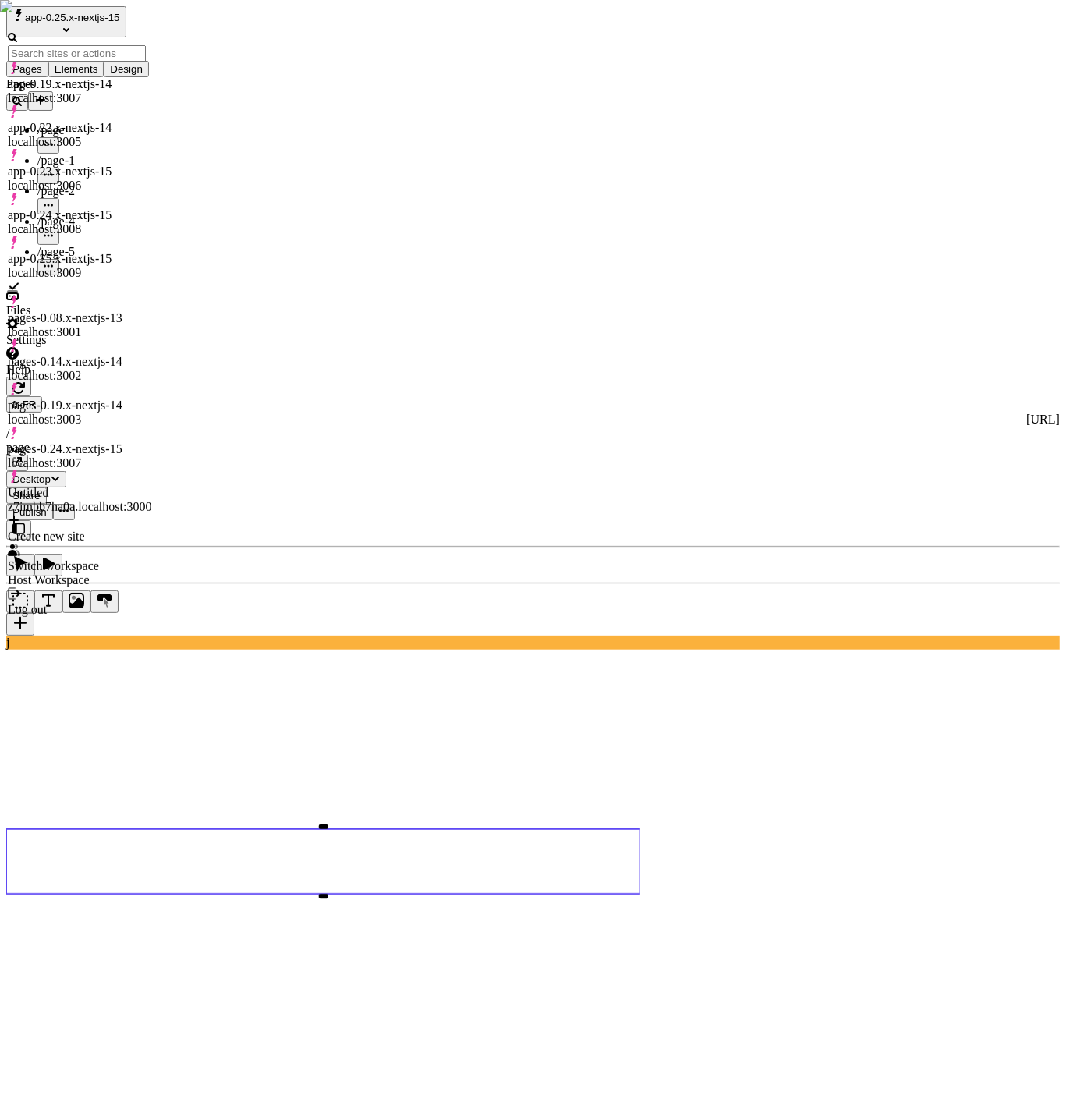
click at [129, 486] on div "Untitled z7imbb7ha0a.localhost:3000" at bounding box center [80, 499] width 143 height 28
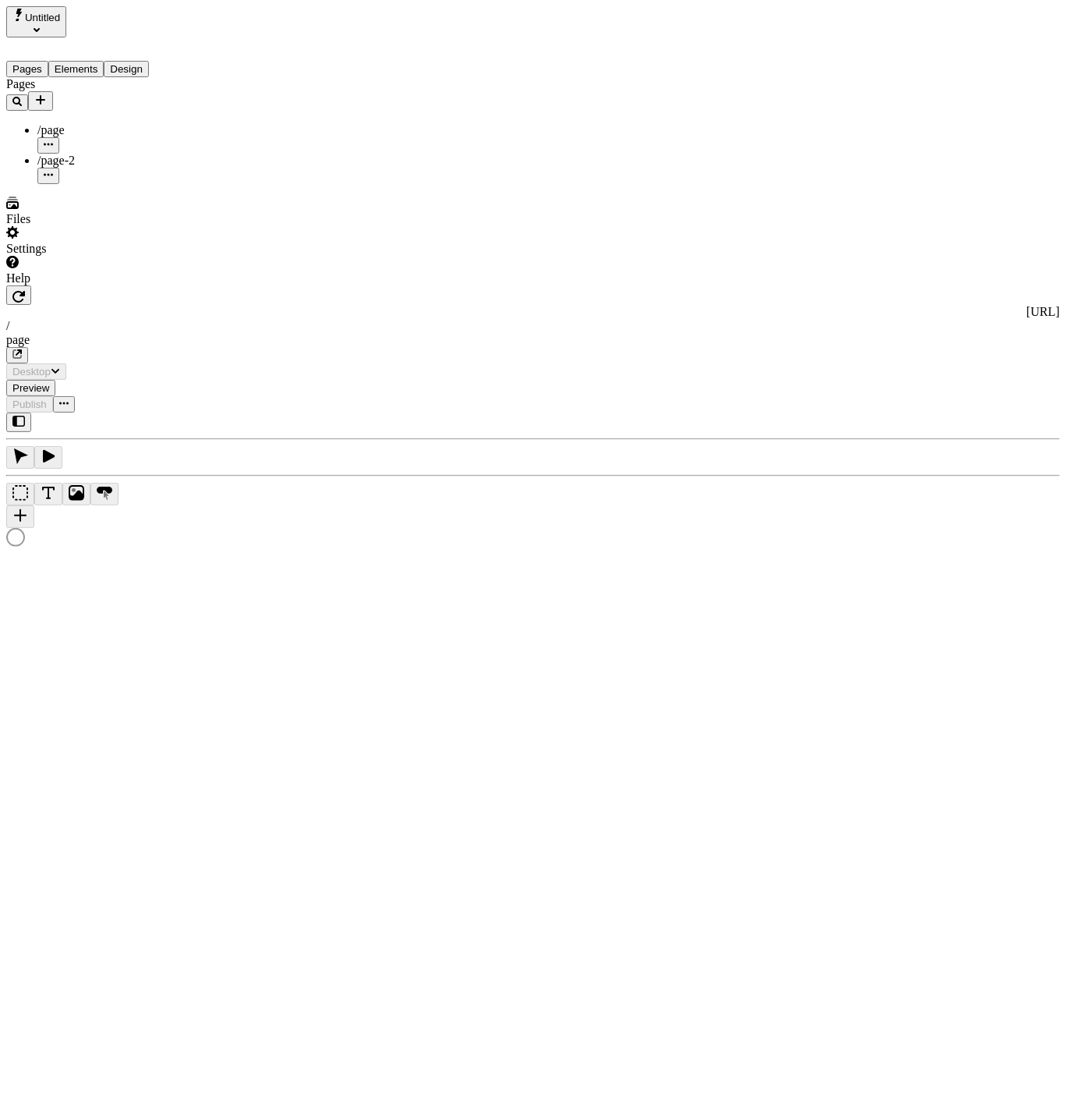
click at [65, 256] on div "Settings" at bounding box center [99, 249] width 187 height 14
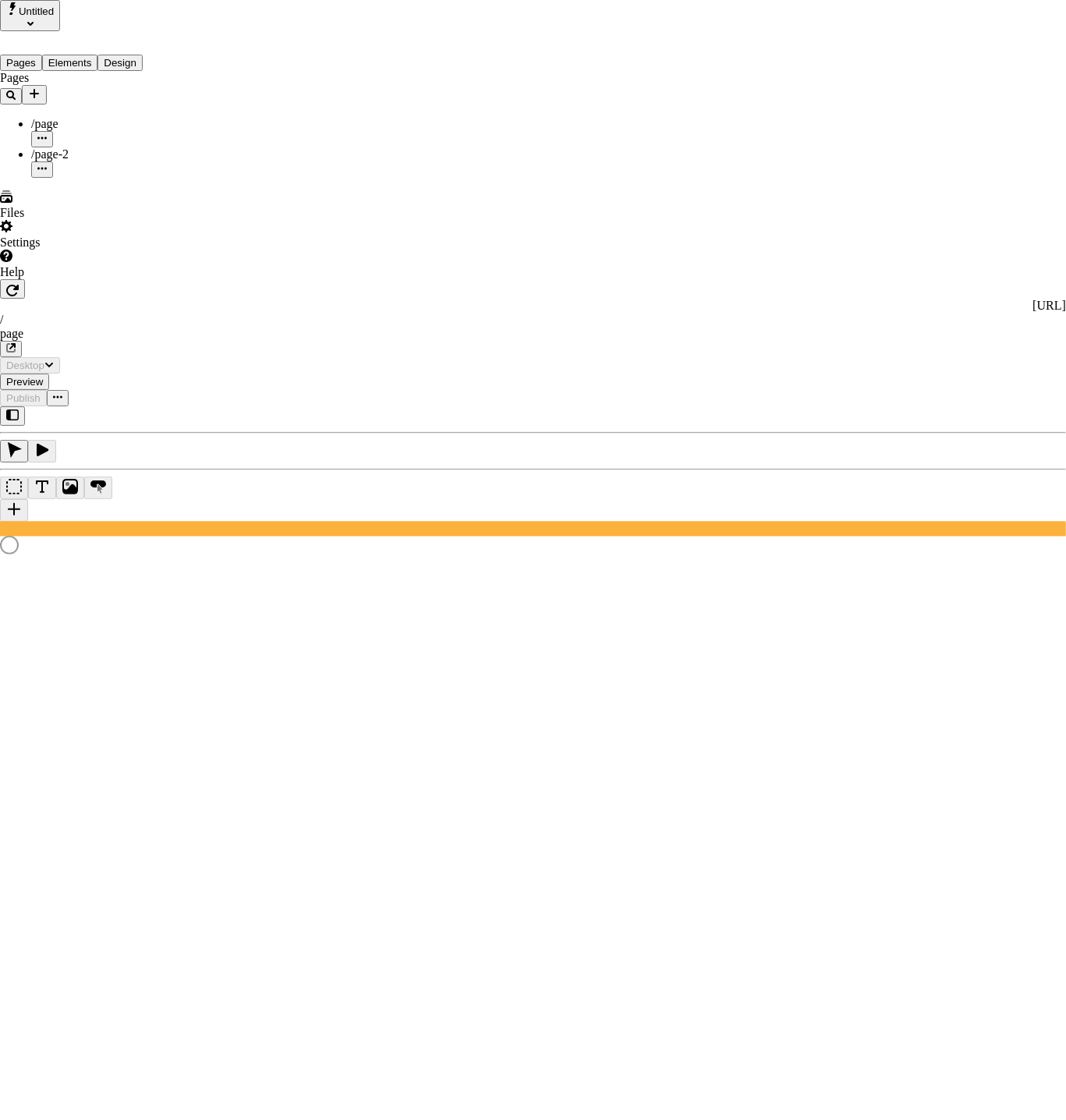
type input "/page"
type input "[URL]"
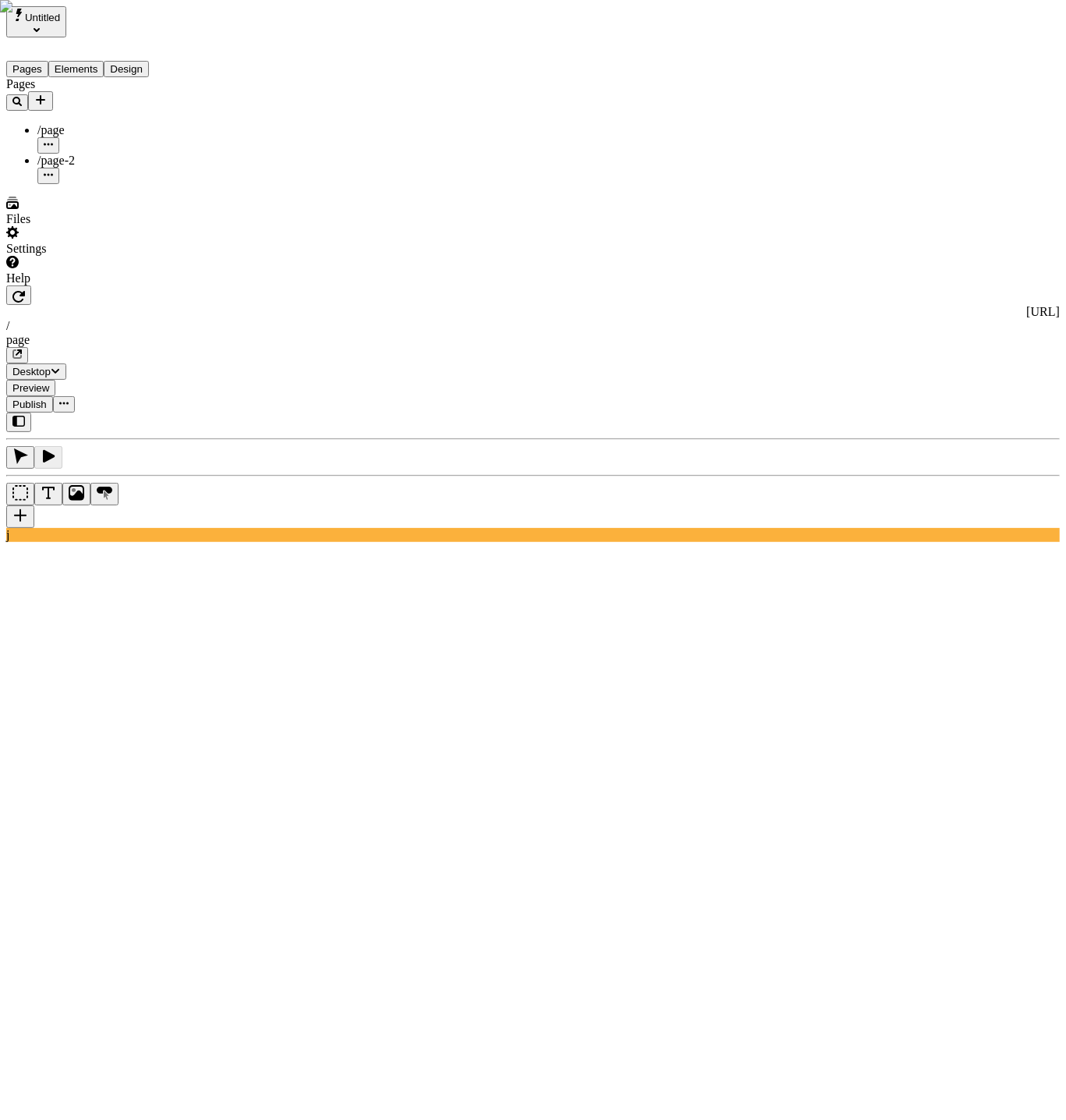
click at [25, 290] on icon "button" at bounding box center [19, 297] width 13 height 13
click at [211, 286] on div at bounding box center [111, 286] width 211 height 0
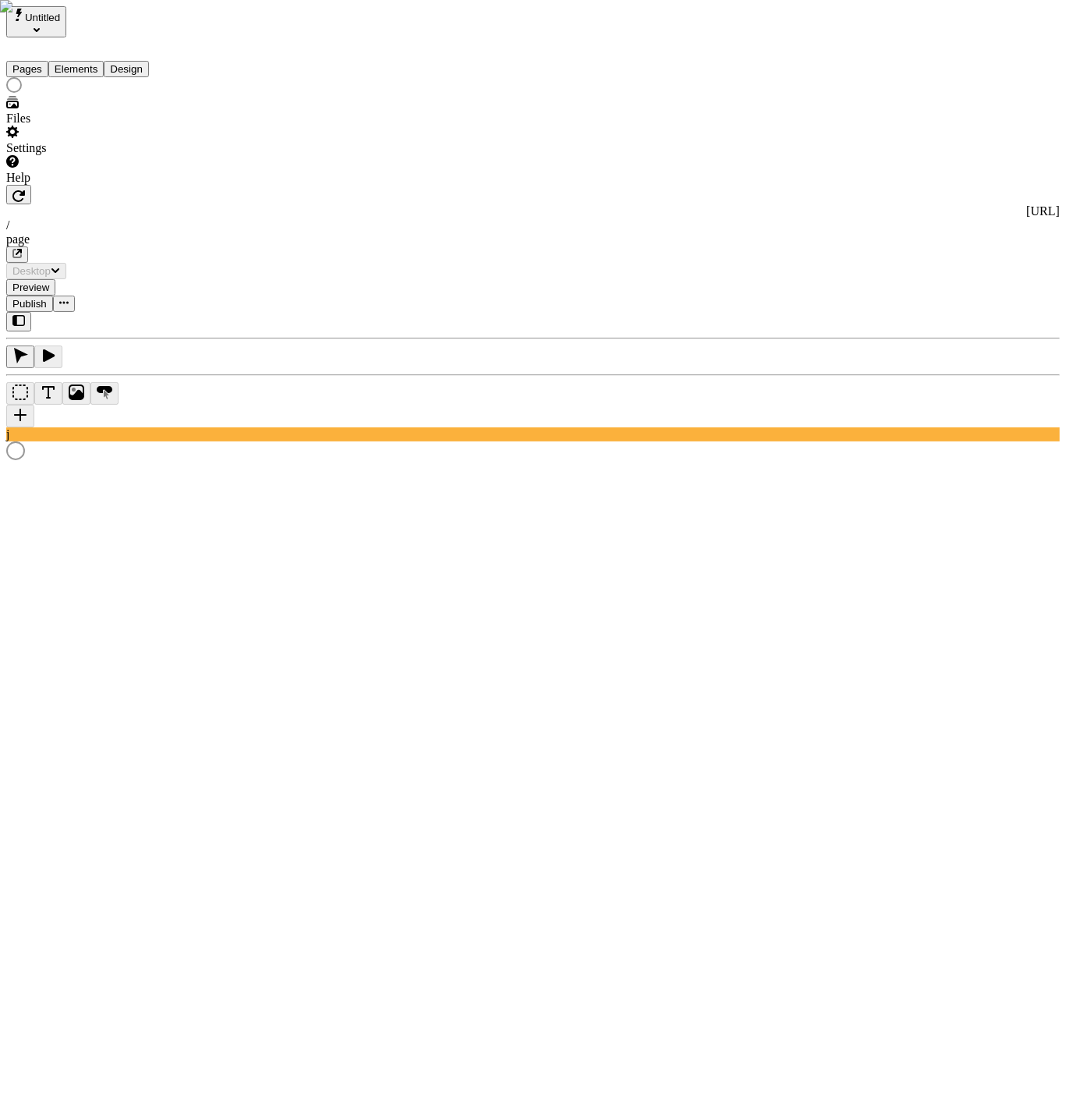
click at [94, 61] on button "Elements" at bounding box center [76, 69] width 56 height 16
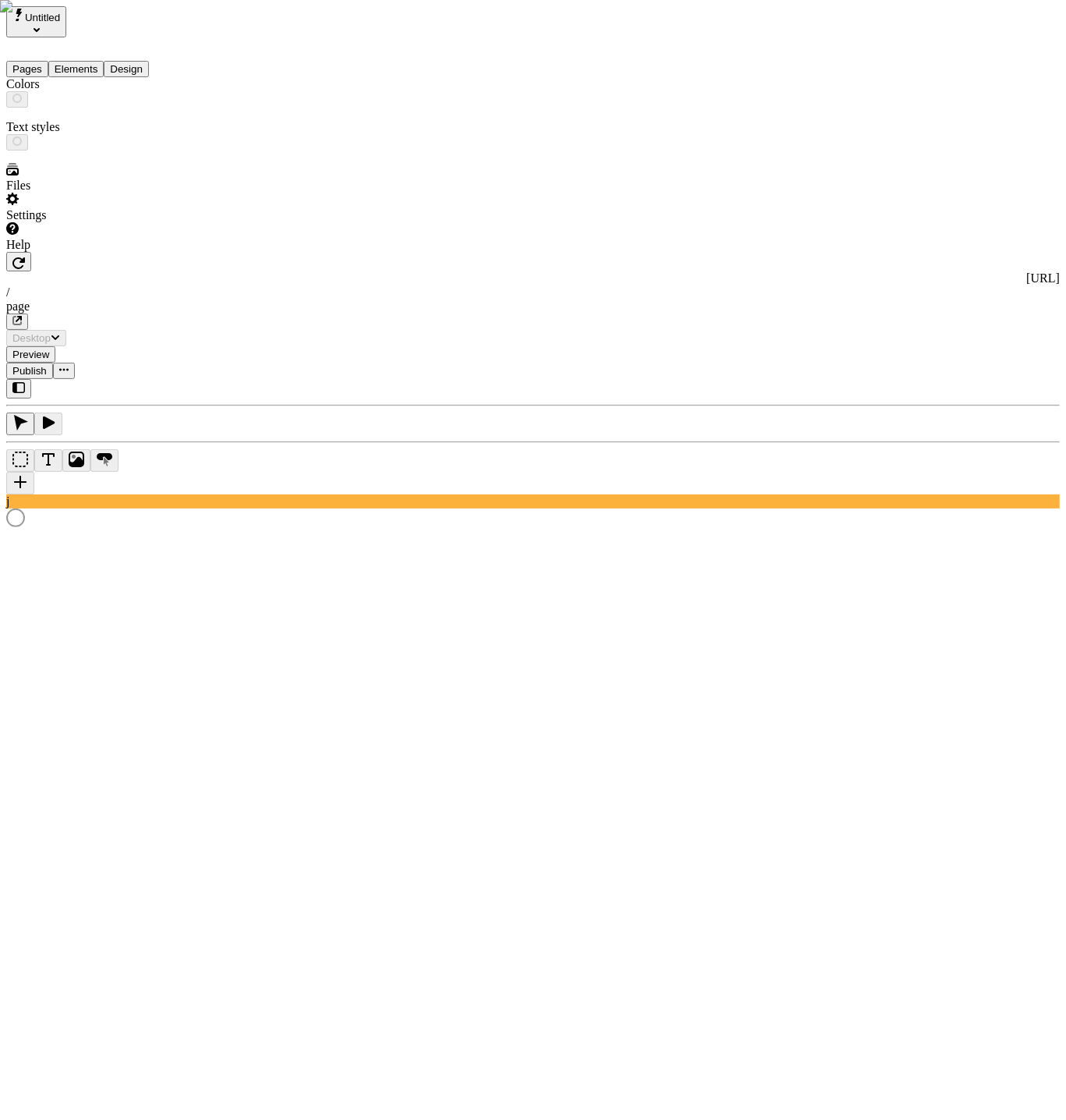
drag, startPoint x: 162, startPoint y: 56, endPoint x: 83, endPoint y: 56, distance: 79.0
click at [149, 61] on button "Design" at bounding box center [126, 69] width 45 height 16
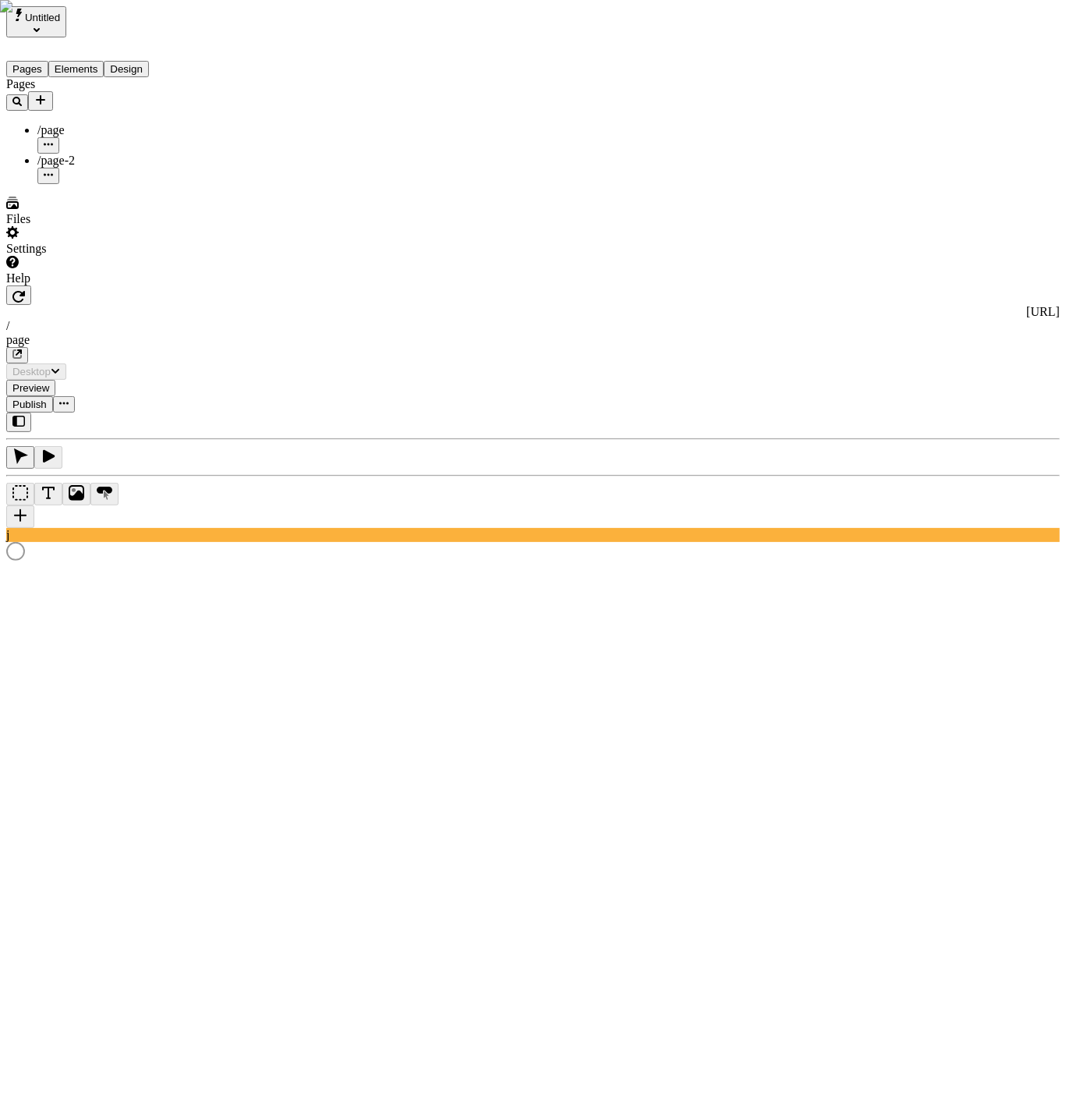
click at [48, 61] on button "Pages" at bounding box center [27, 69] width 42 height 16
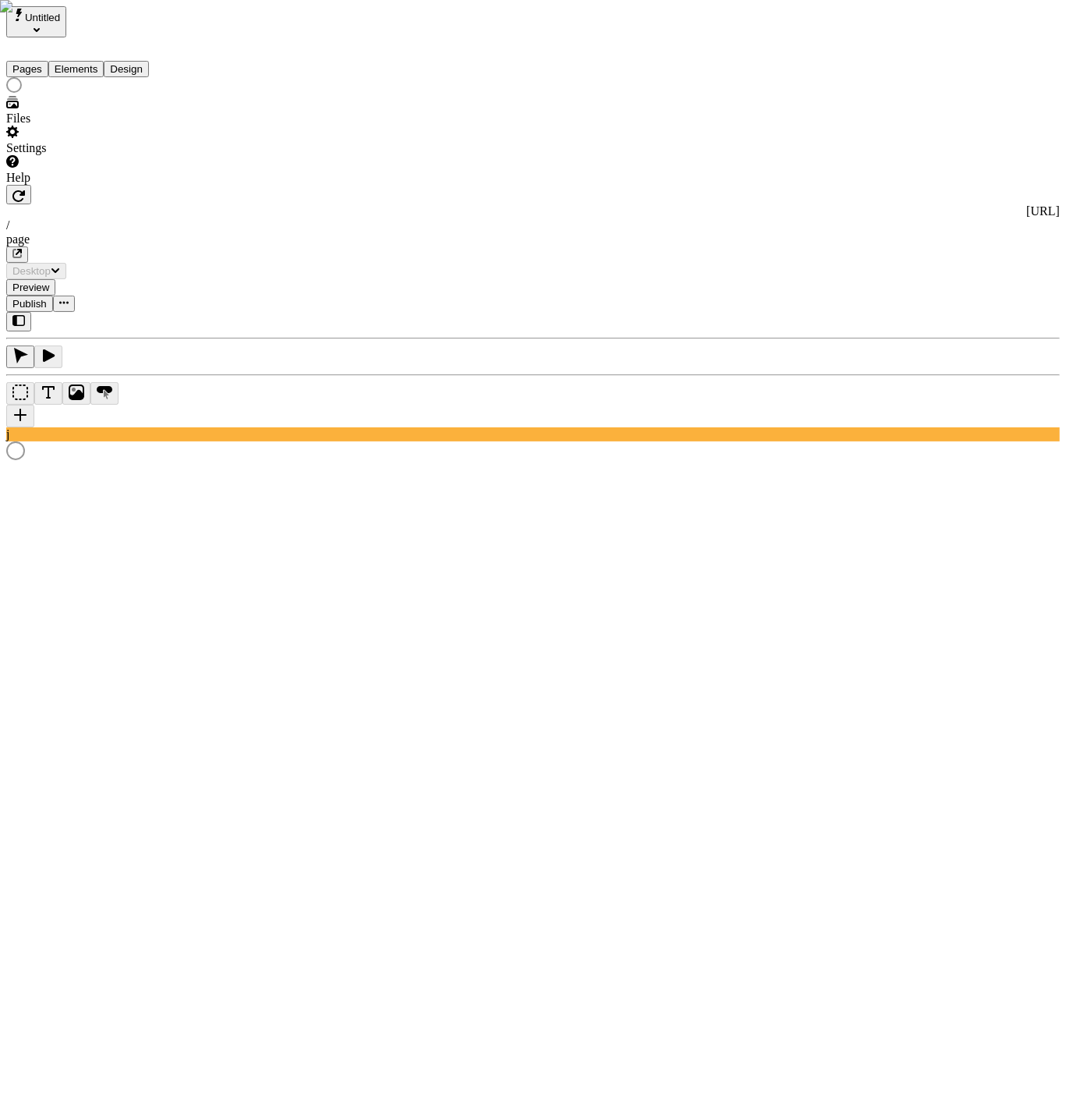
click at [105, 61] on button "Elements" at bounding box center [76, 69] width 56 height 16
click at [149, 61] on button "Design" at bounding box center [126, 69] width 45 height 16
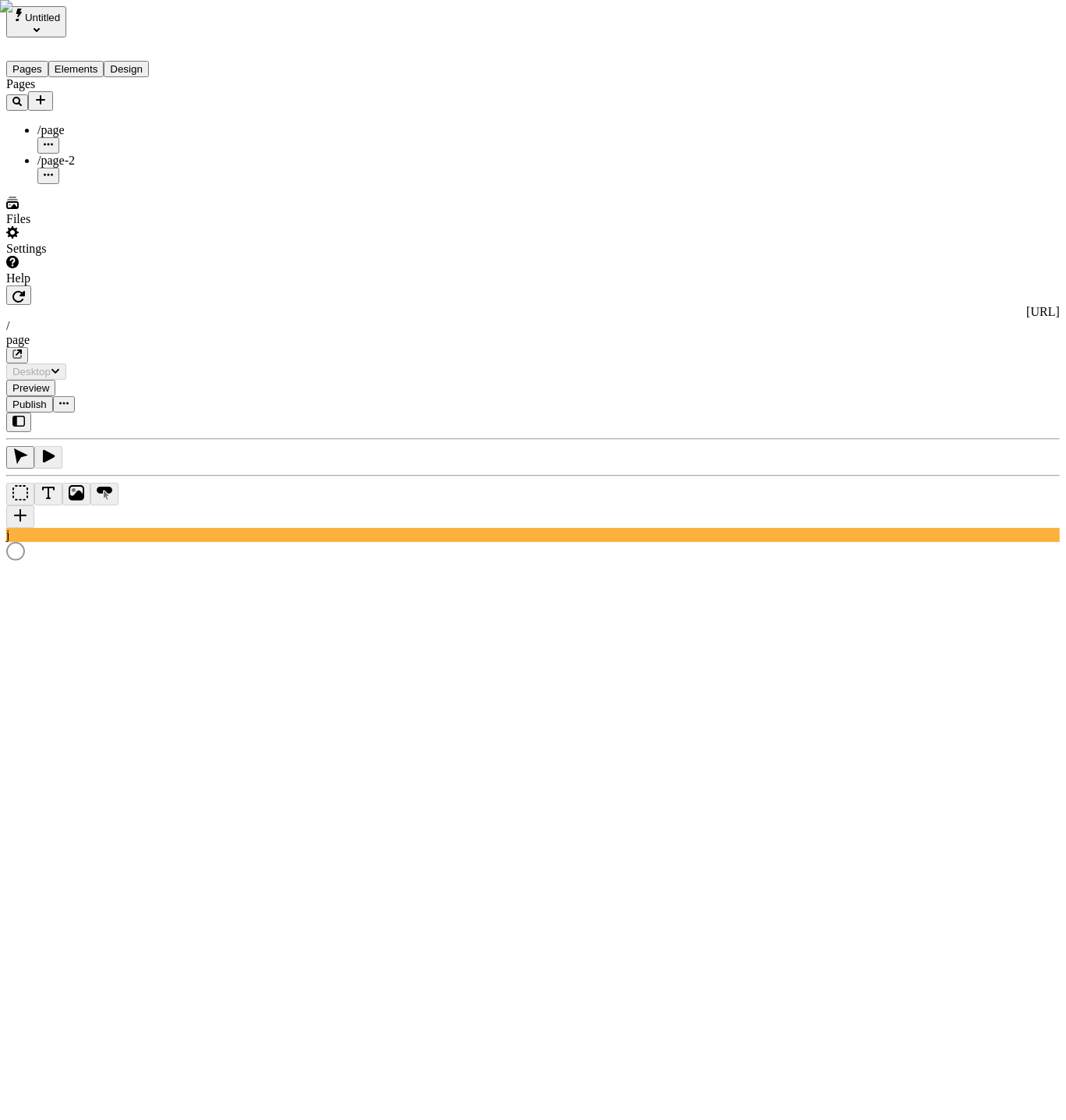
click at [43, 61] on button "Pages" at bounding box center [27, 69] width 42 height 16
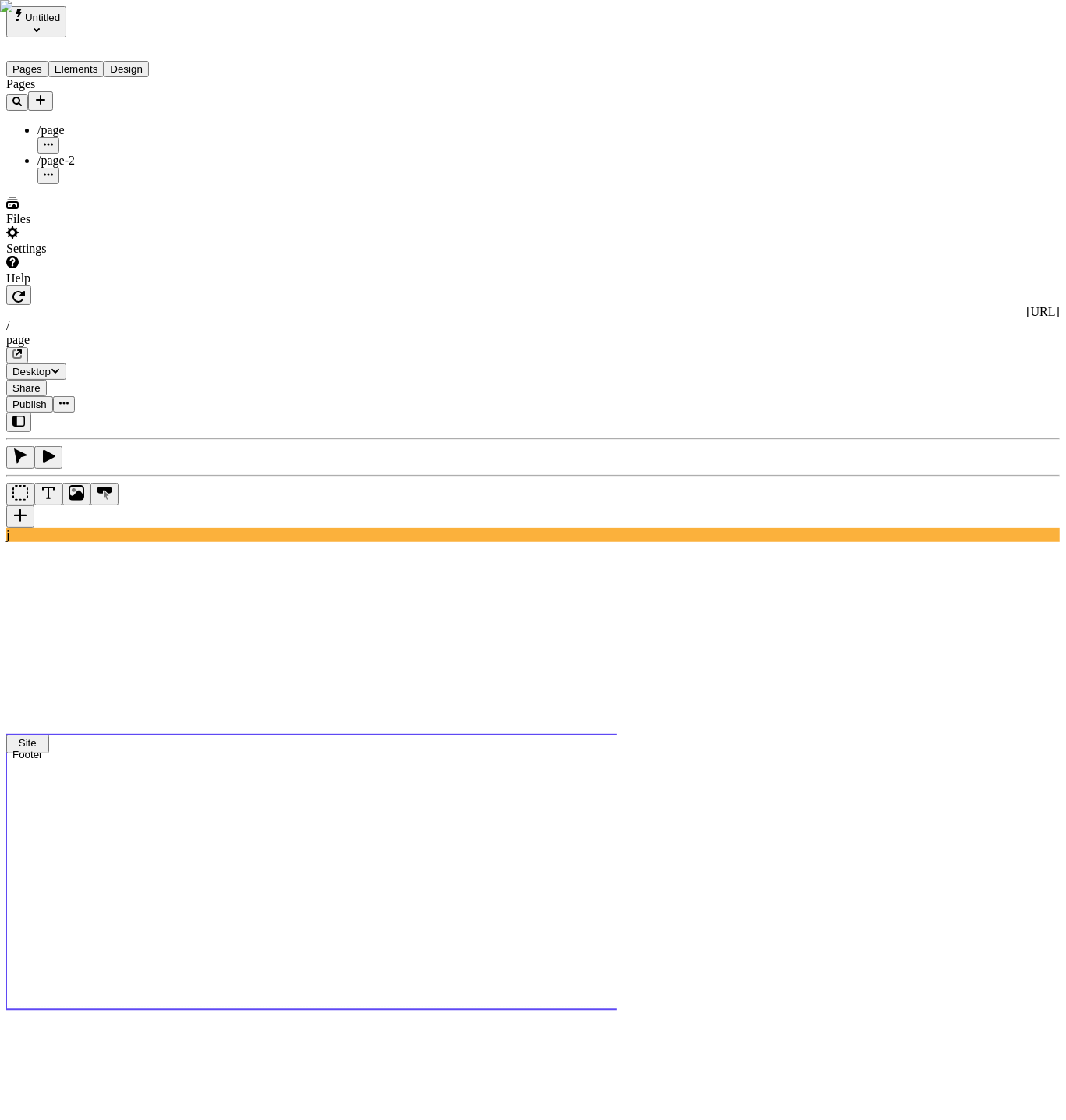
click at [474, 736] on use at bounding box center [505, 871] width 999 height 271
click at [598, 659] on use at bounding box center [505, 688] width 999 height 57
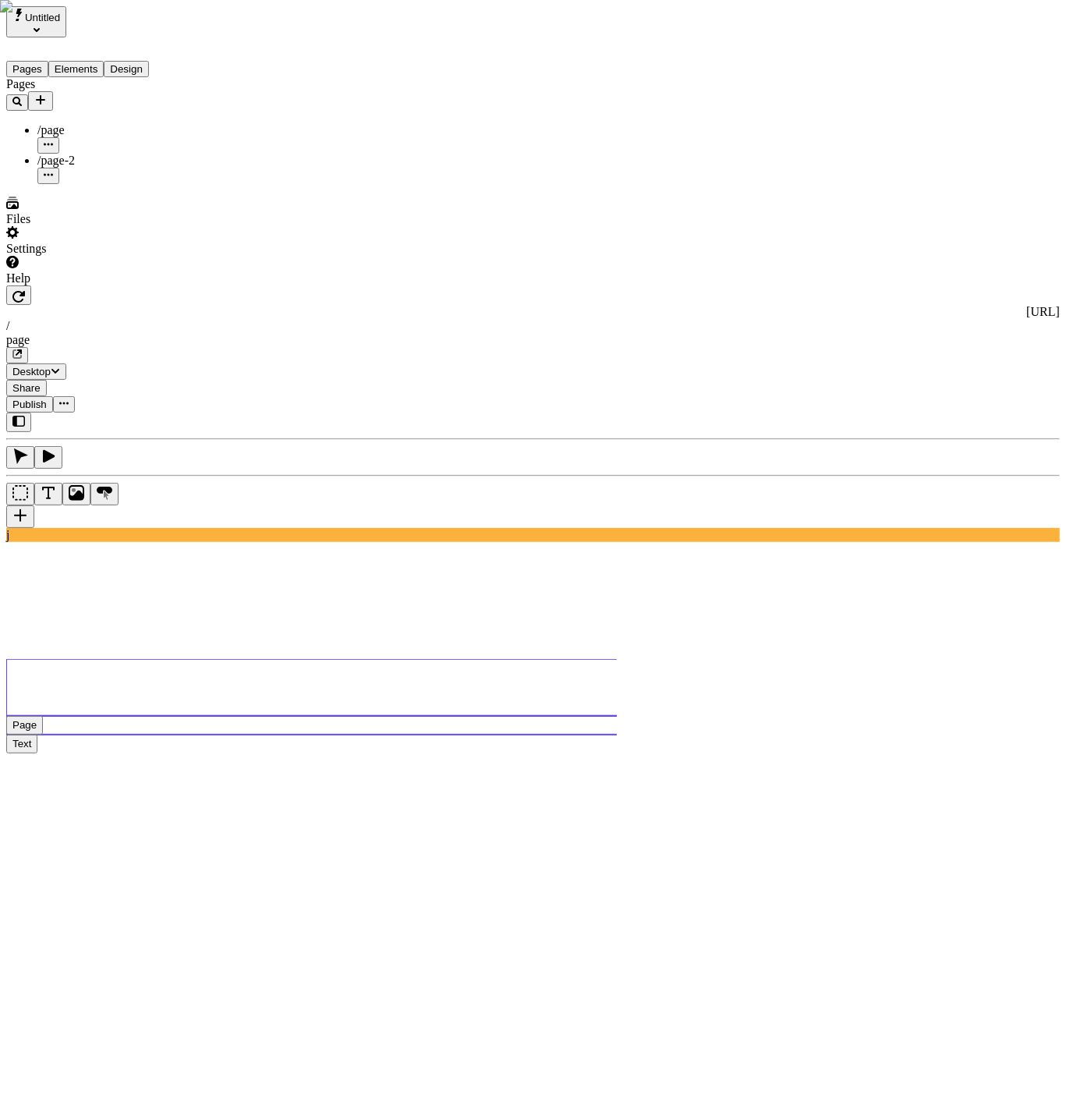
click at [596, 716] on use at bounding box center [420, 725] width 829 height 19
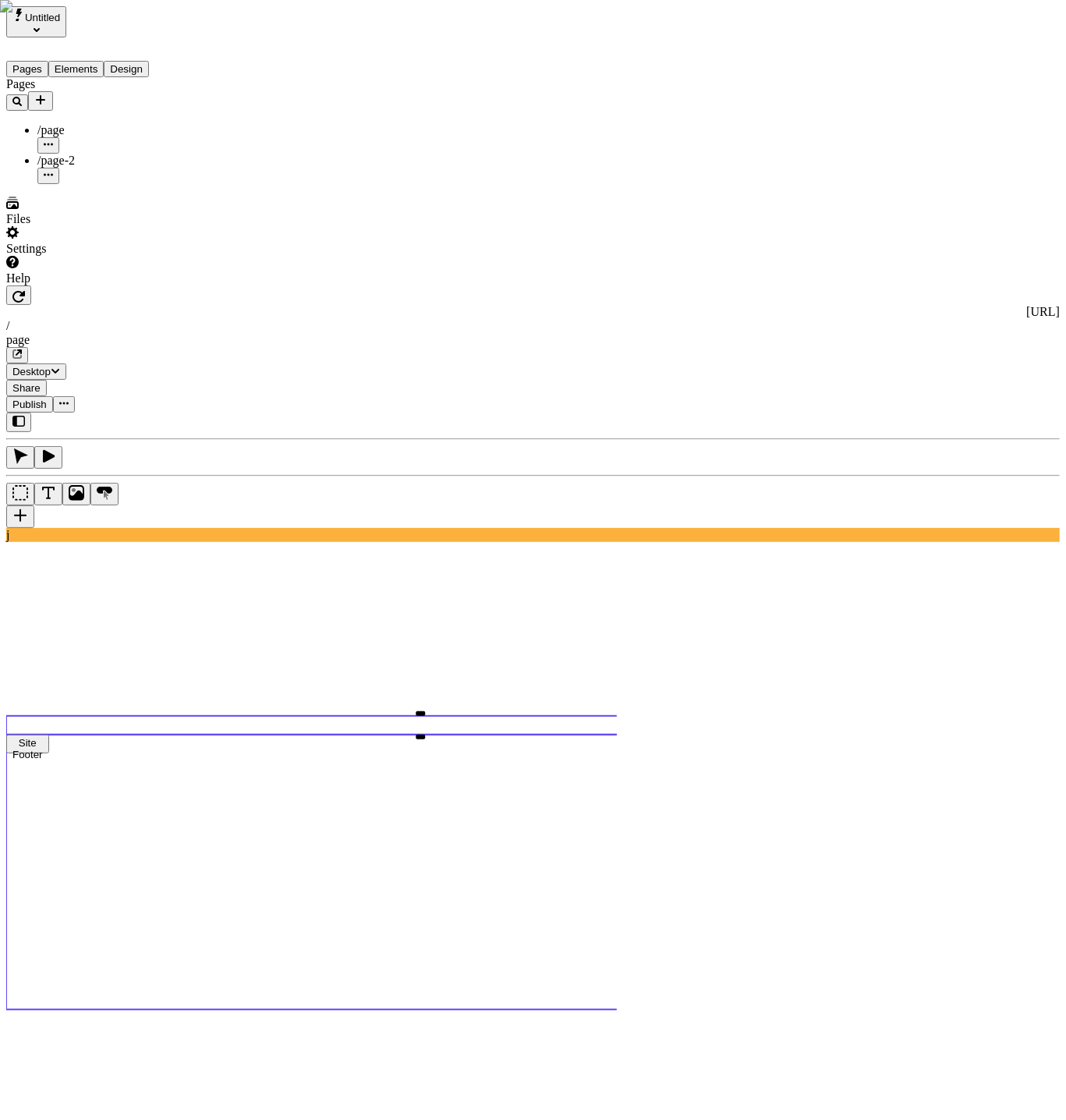
click at [550, 736] on use at bounding box center [505, 871] width 999 height 271
click at [346, 716] on use at bounding box center [420, 725] width 829 height 19
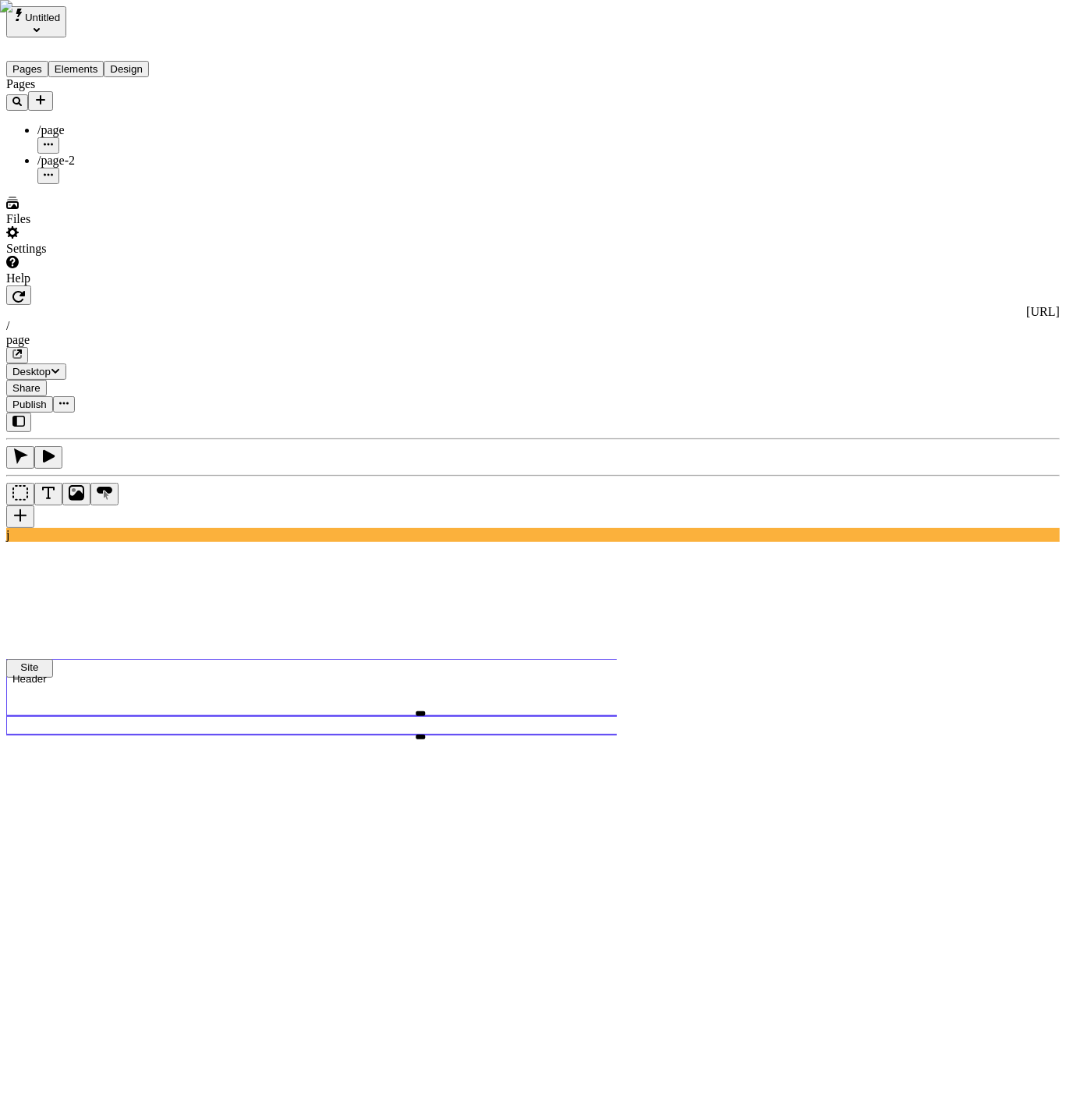
click at [333, 659] on use at bounding box center [505, 688] width 999 height 57
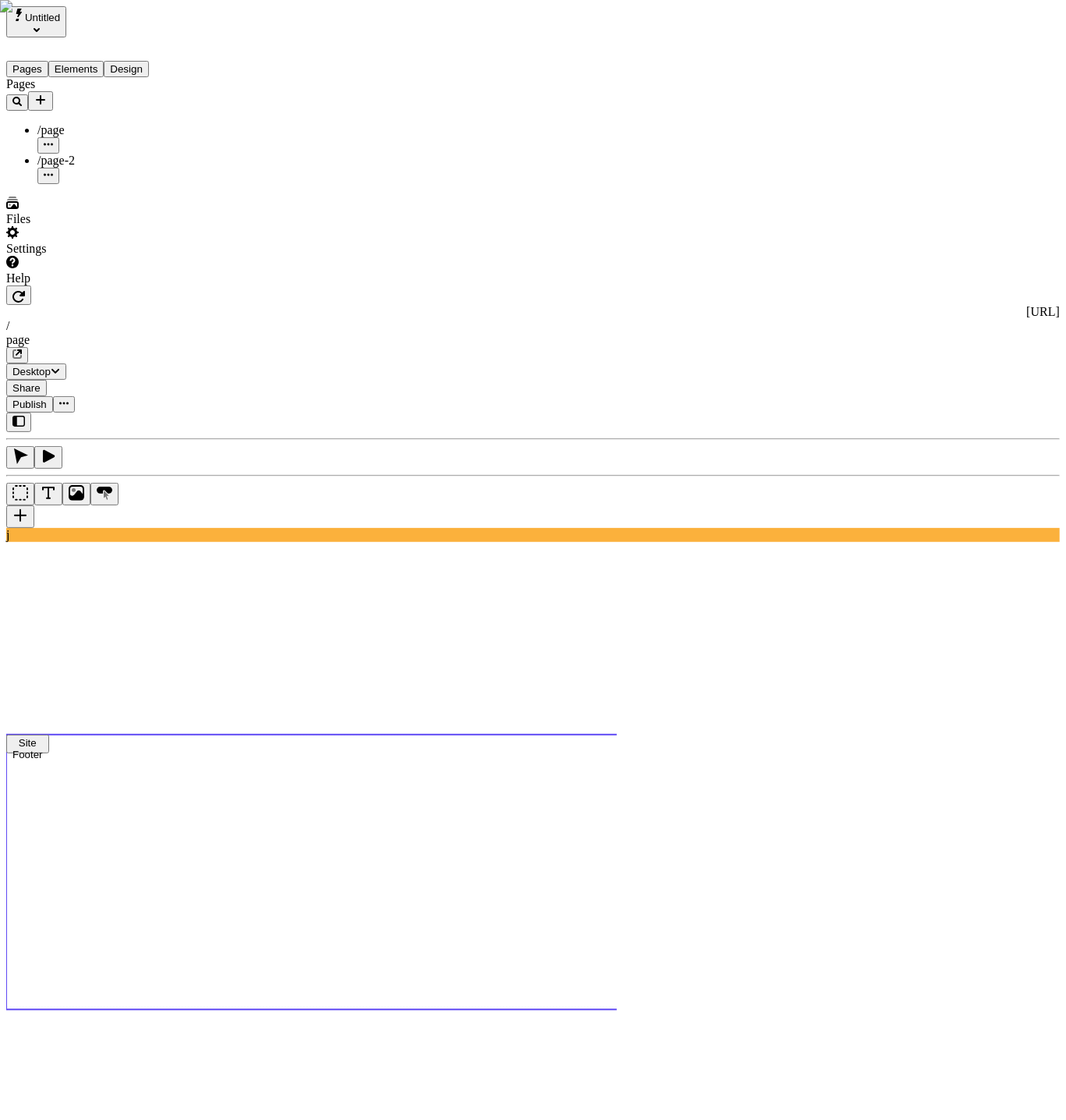
click at [449, 736] on use at bounding box center [505, 871] width 999 height 271
click at [256, 286] on div "[URL] / page Desktop Share Publish" at bounding box center [533, 349] width 1053 height 127
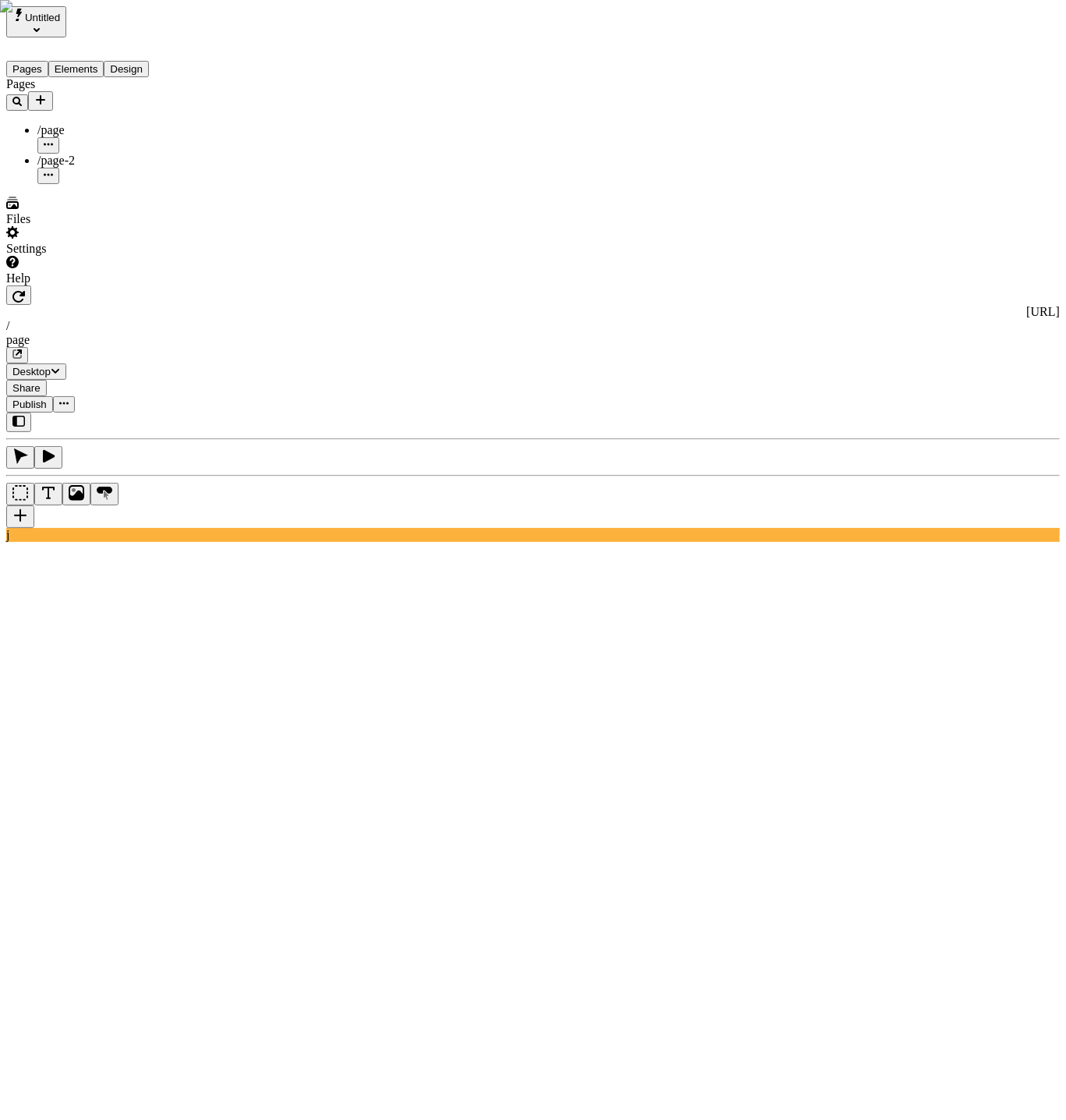
click at [25, 291] on icon "button" at bounding box center [19, 297] width 13 height 12
click at [114, 256] on div "Settings" at bounding box center [111, 240] width 211 height 30
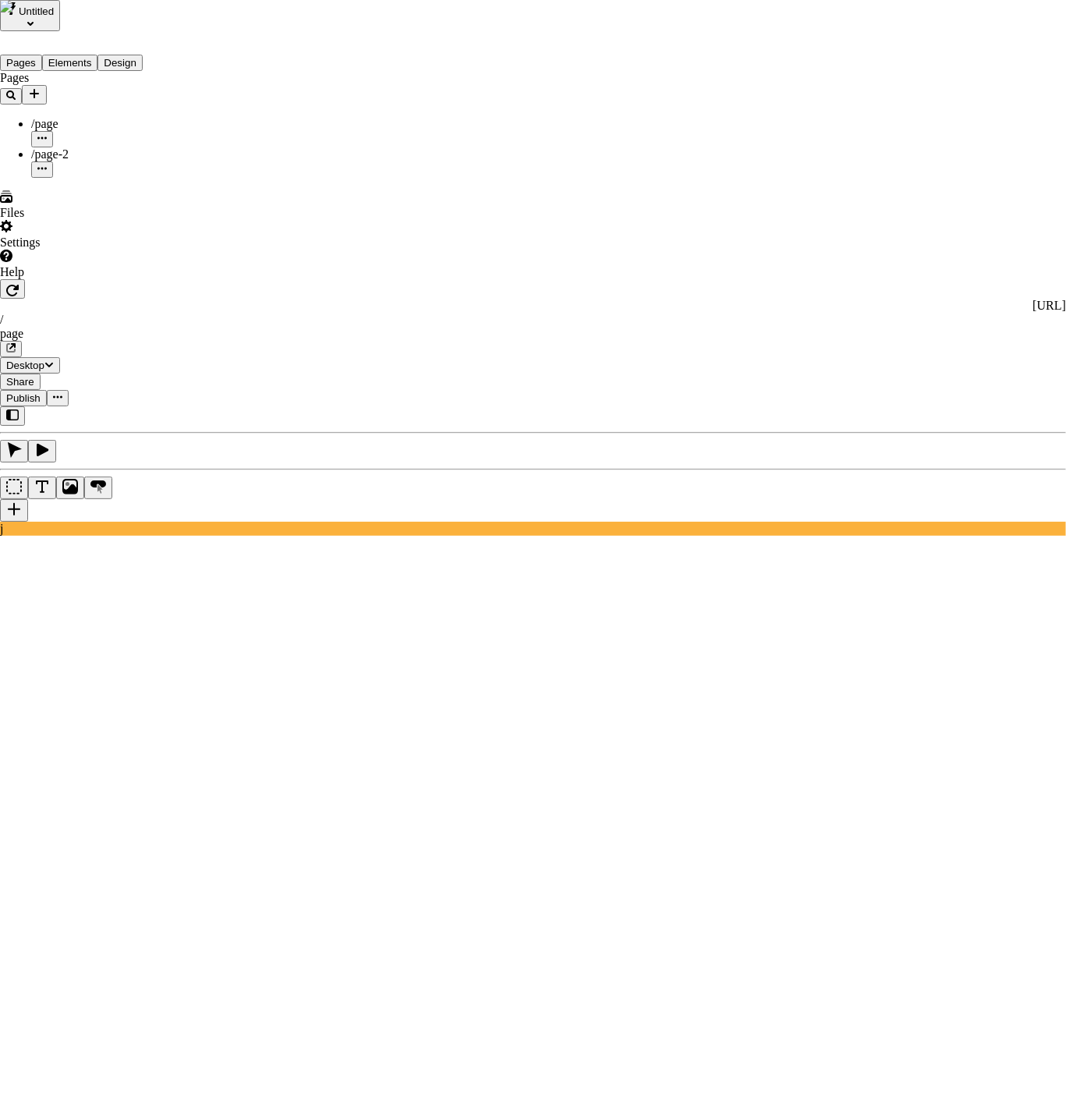
drag, startPoint x: 855, startPoint y: 360, endPoint x: 830, endPoint y: 365, distance: 25.5
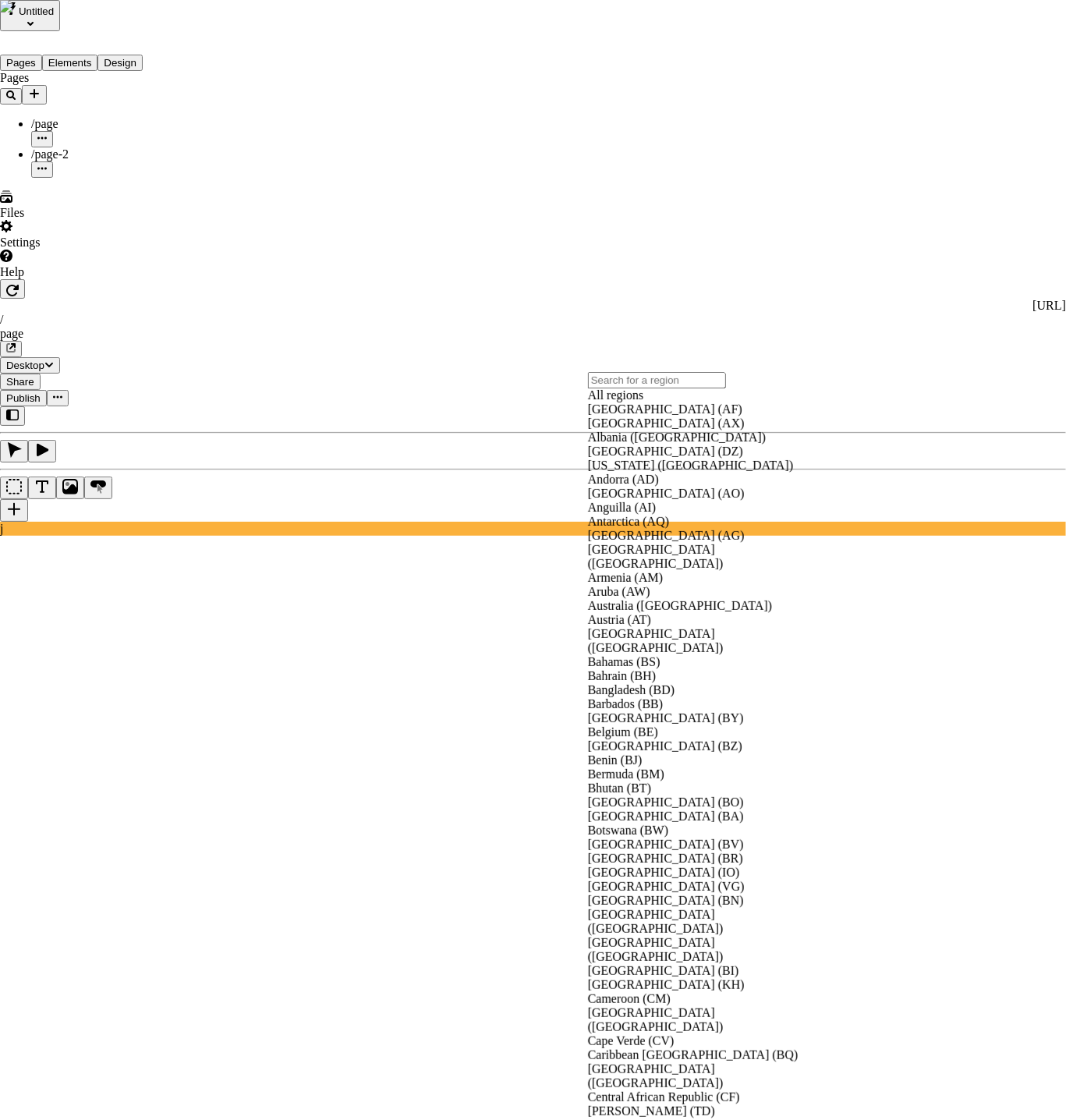
click at [635, 402] on div "All regions" at bounding box center [706, 396] width 237 height 14
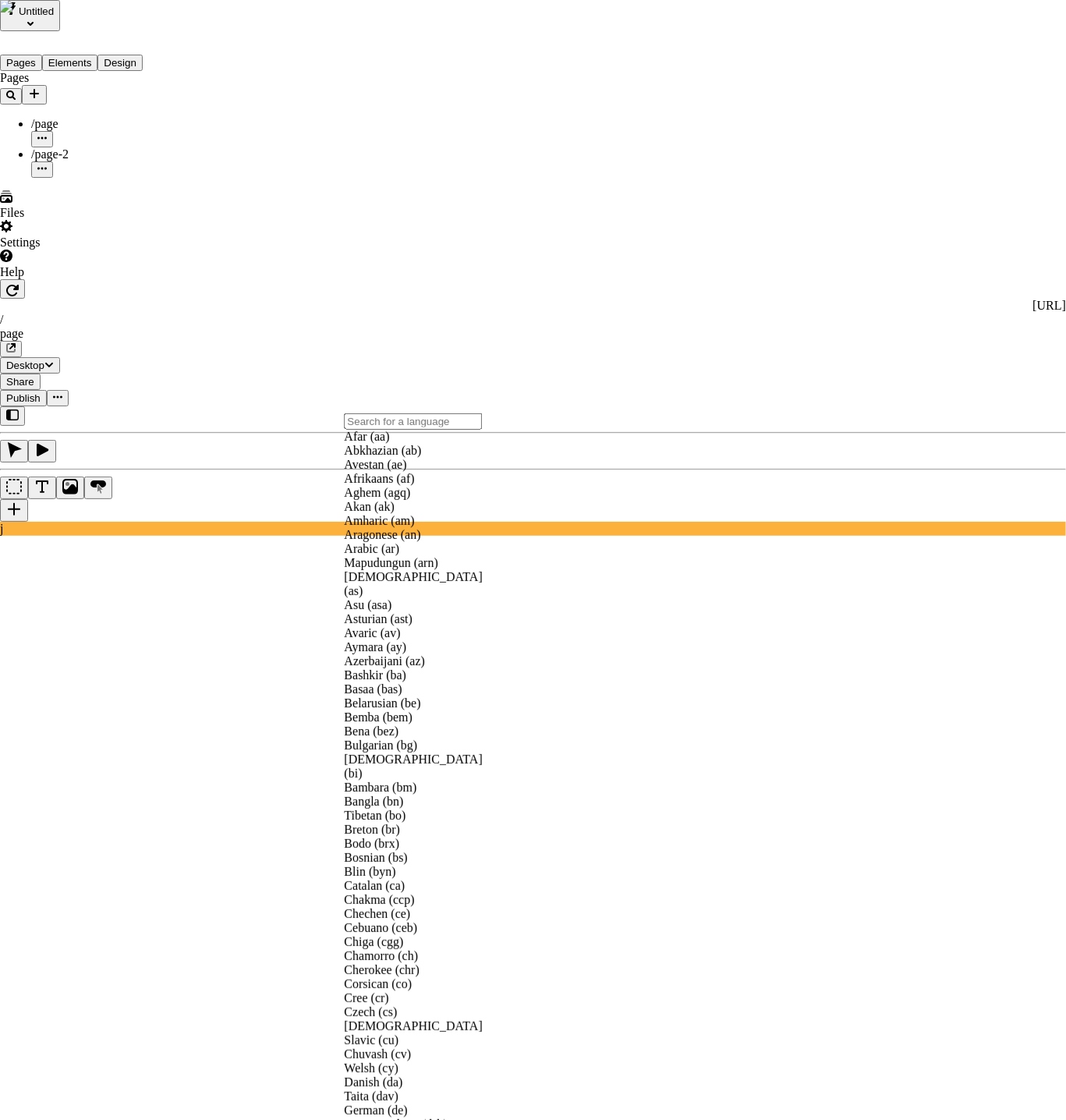
type input "e"
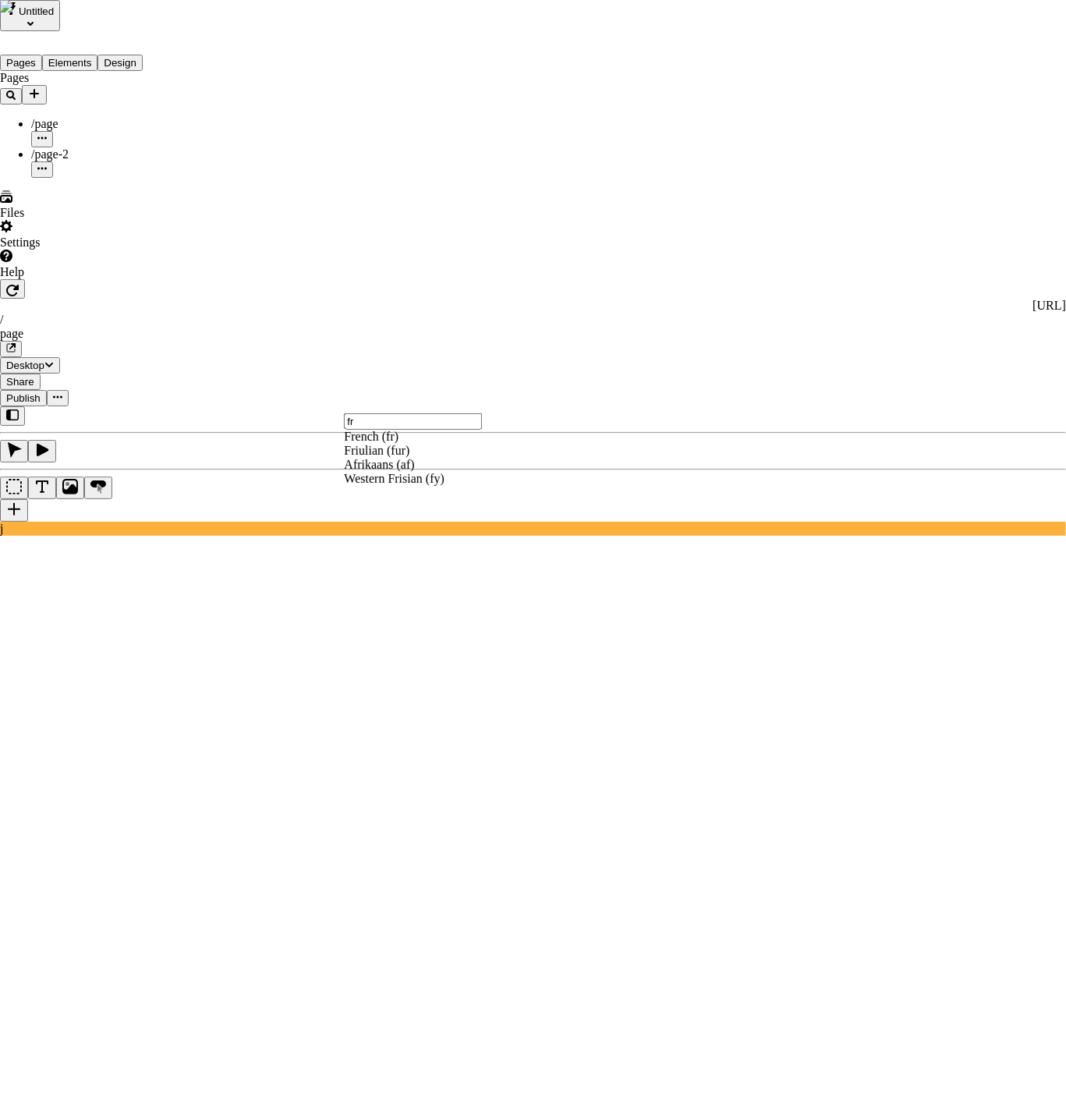
type input "fr"
click at [403, 444] on div "French (fr)" at bounding box center [411, 437] width 134 height 14
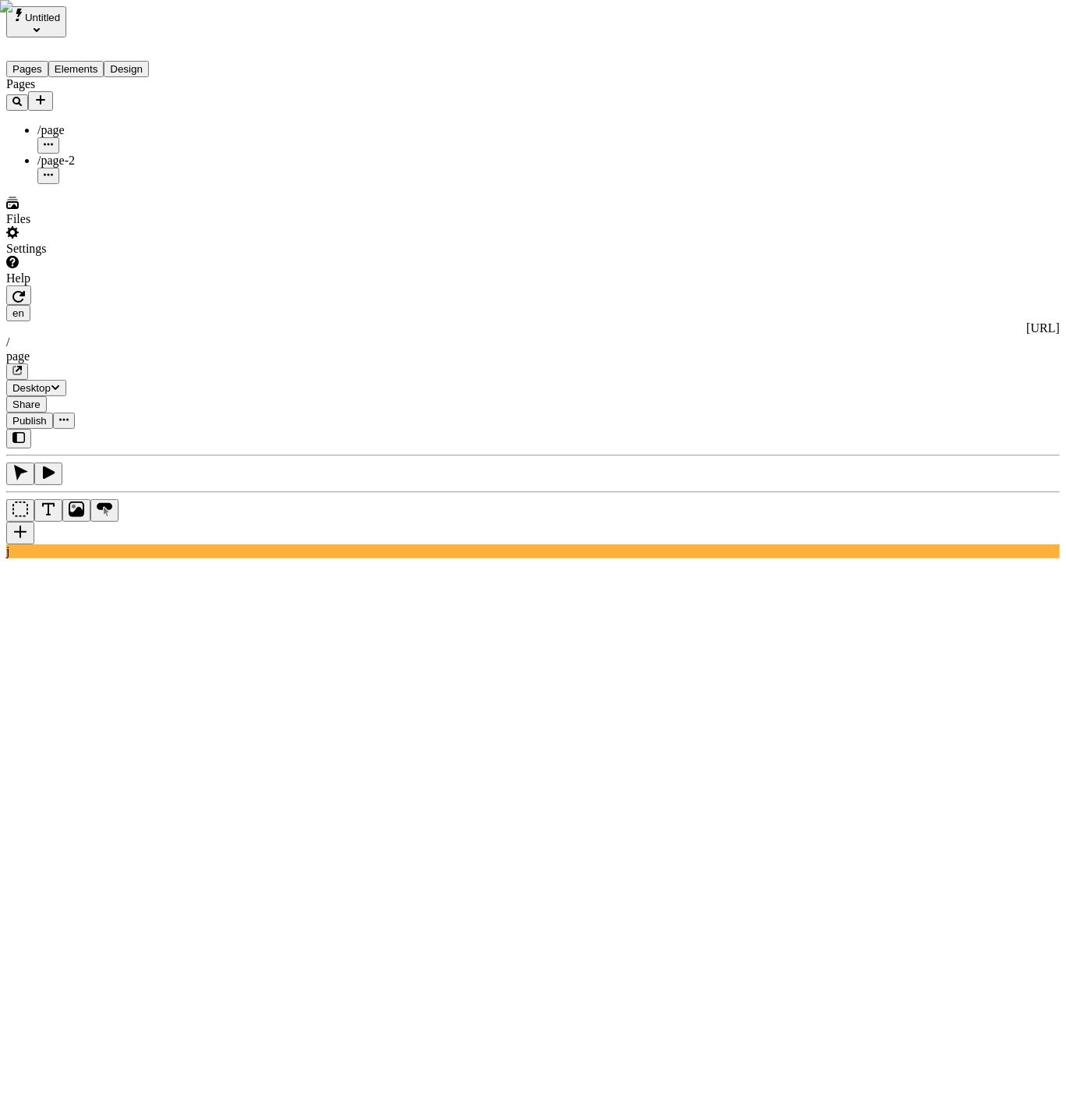
click at [31, 286] on button "button" at bounding box center [19, 296] width 25 height 20
type input "/page"
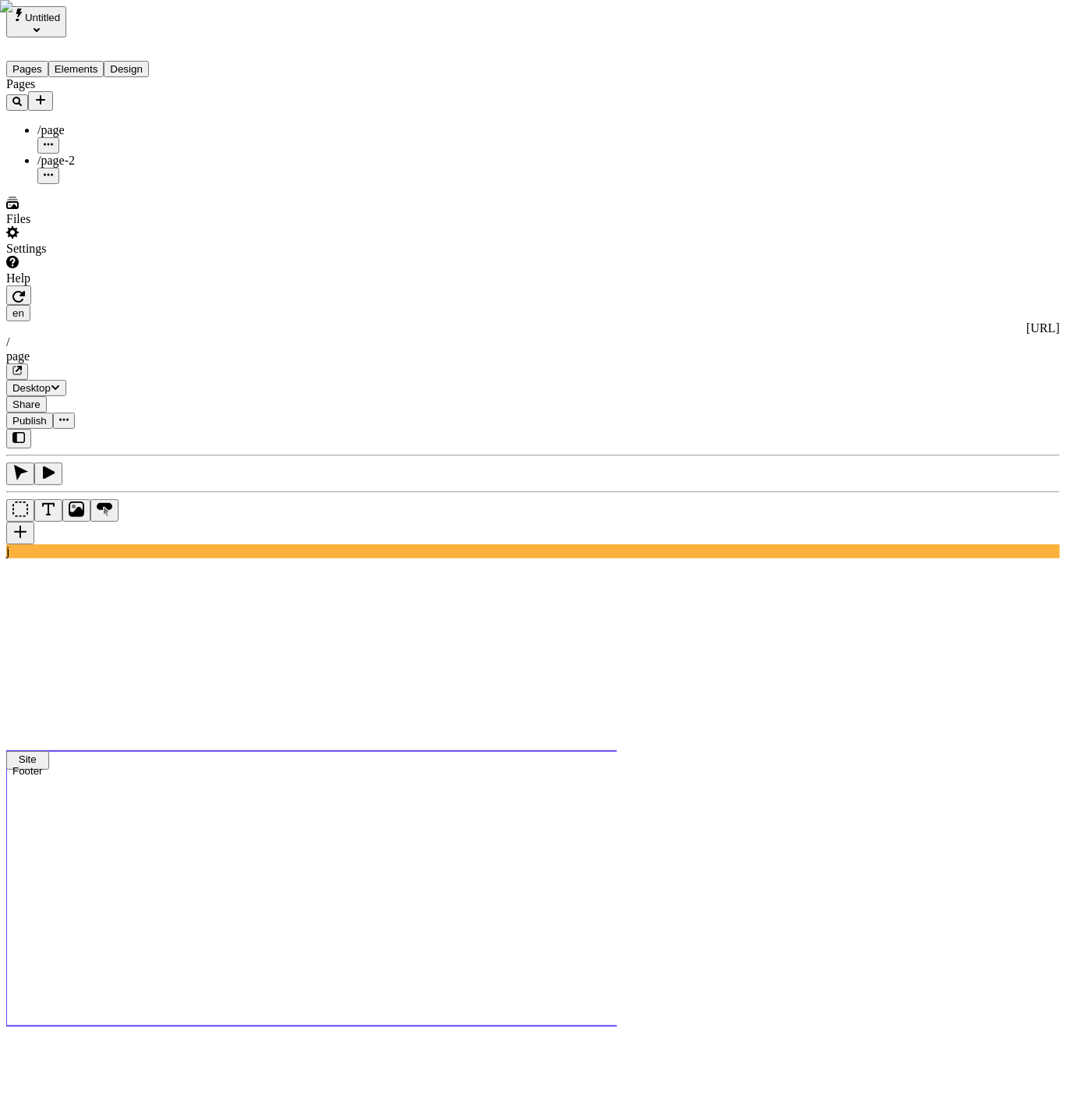
click at [395, 752] on use at bounding box center [505, 887] width 999 height 271
click at [471, 733] on use at bounding box center [420, 742] width 829 height 19
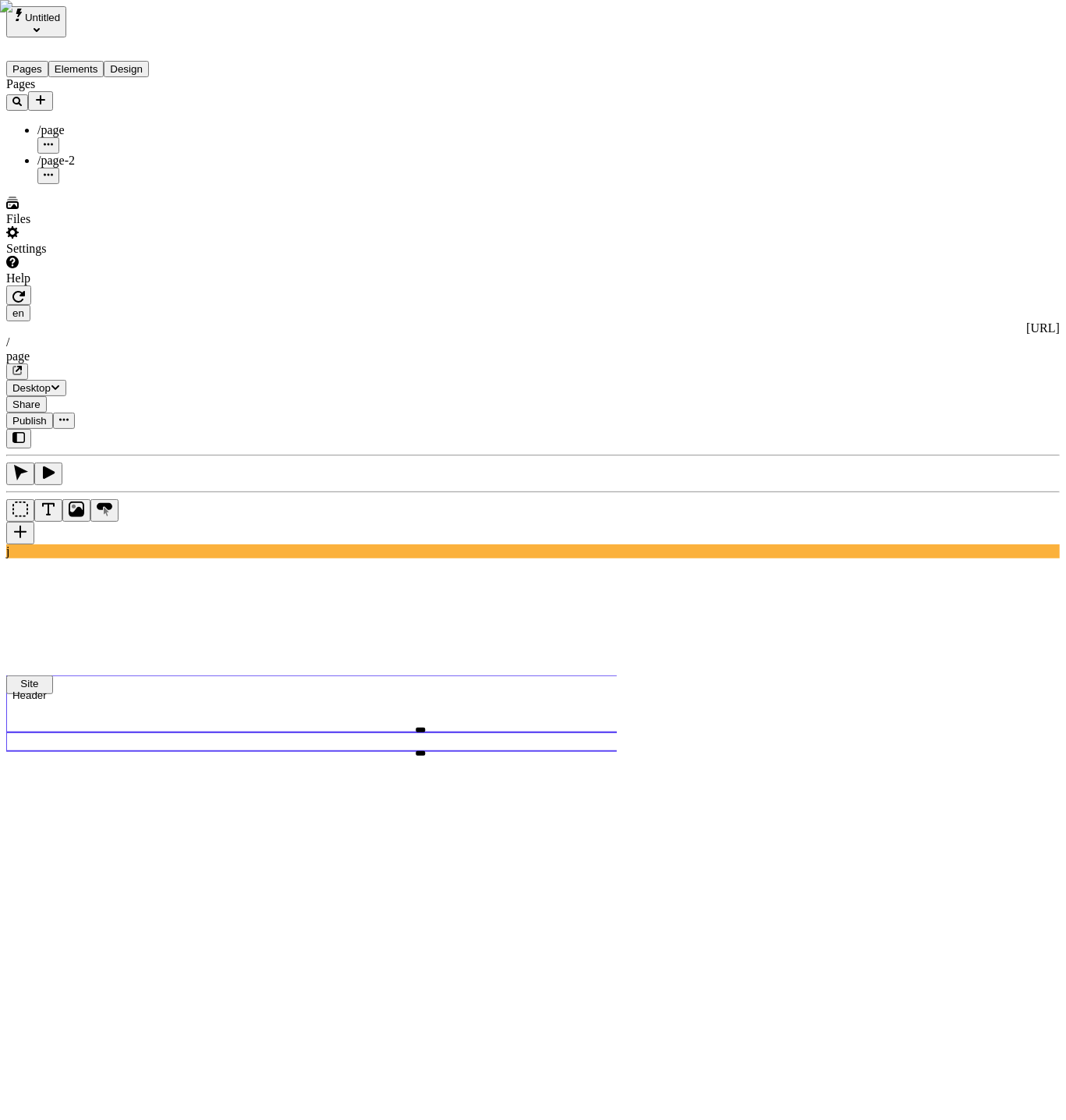
click at [494, 676] on use at bounding box center [505, 704] width 999 height 57
click at [455, 752] on use at bounding box center [505, 887] width 999 height 271
click at [420, 733] on use at bounding box center [420, 742] width 829 height 19
click at [382, 676] on use at bounding box center [505, 704] width 999 height 57
click at [31, 429] on button "button" at bounding box center [19, 439] width 25 height 20
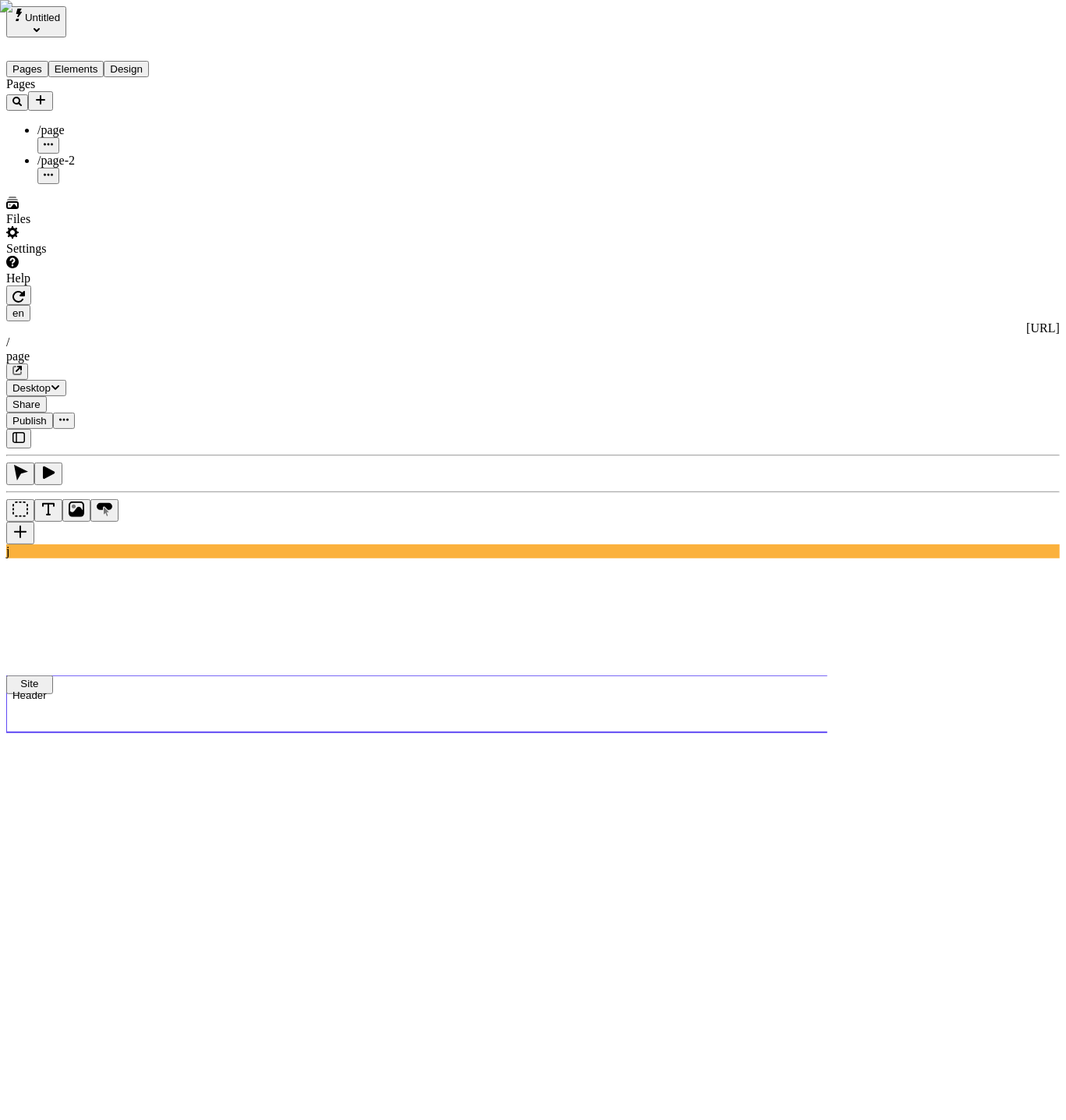
click at [536, 676] on use at bounding box center [505, 704] width 999 height 57
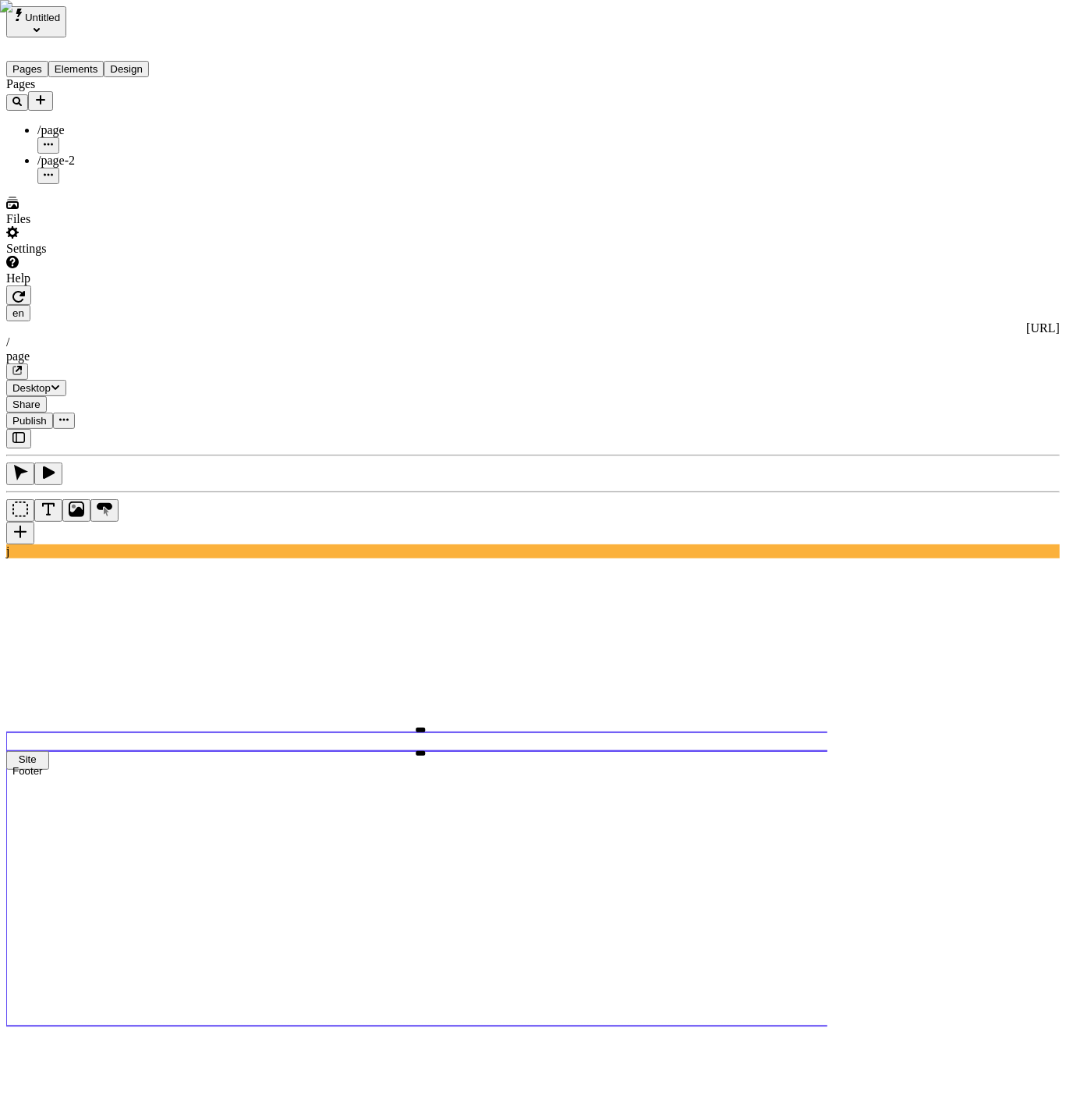
click at [480, 752] on use at bounding box center [505, 887] width 999 height 271
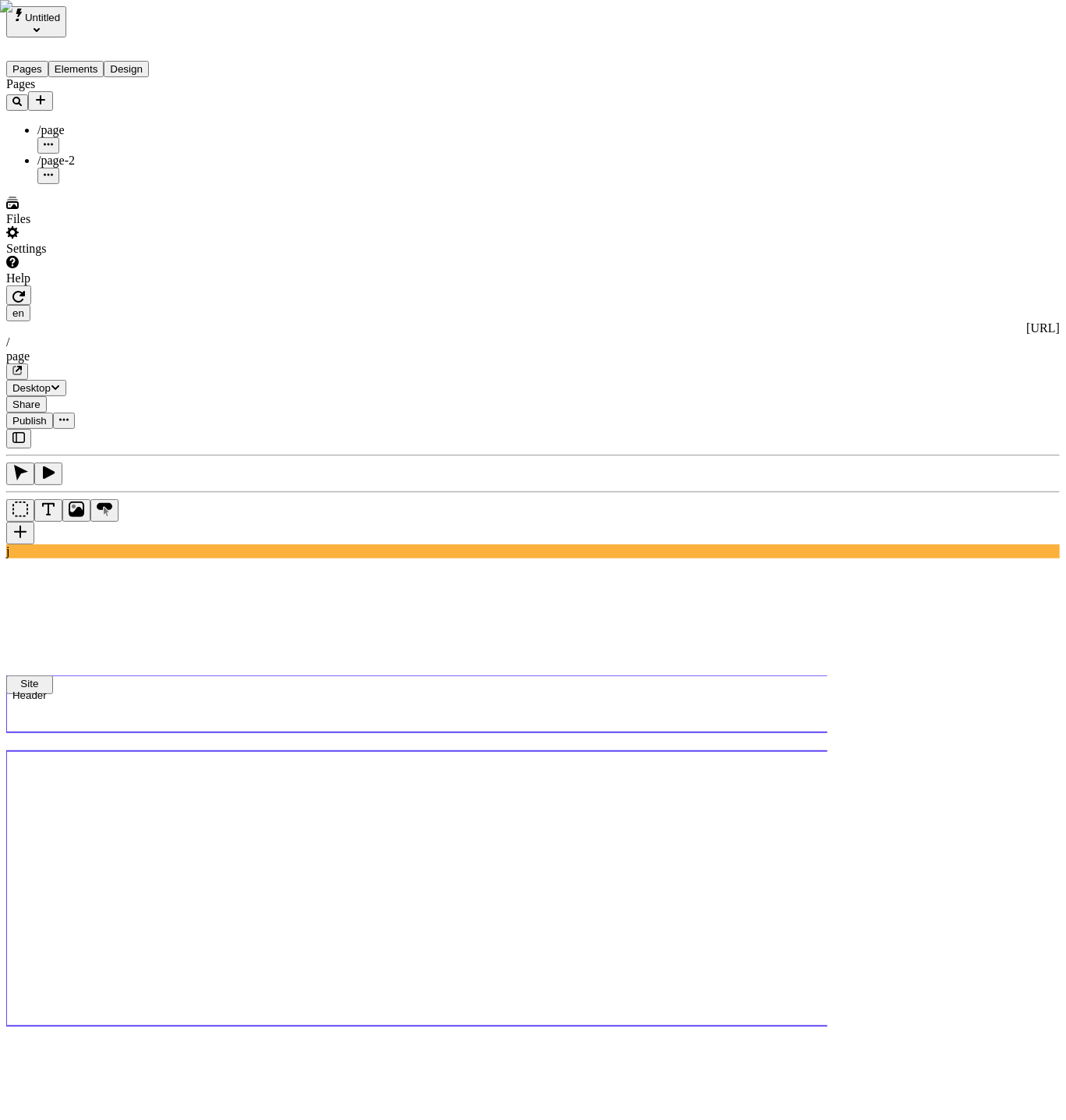
click at [504, 676] on use at bounding box center [505, 704] width 999 height 57
click at [512, 676] on use at bounding box center [505, 704] width 999 height 57
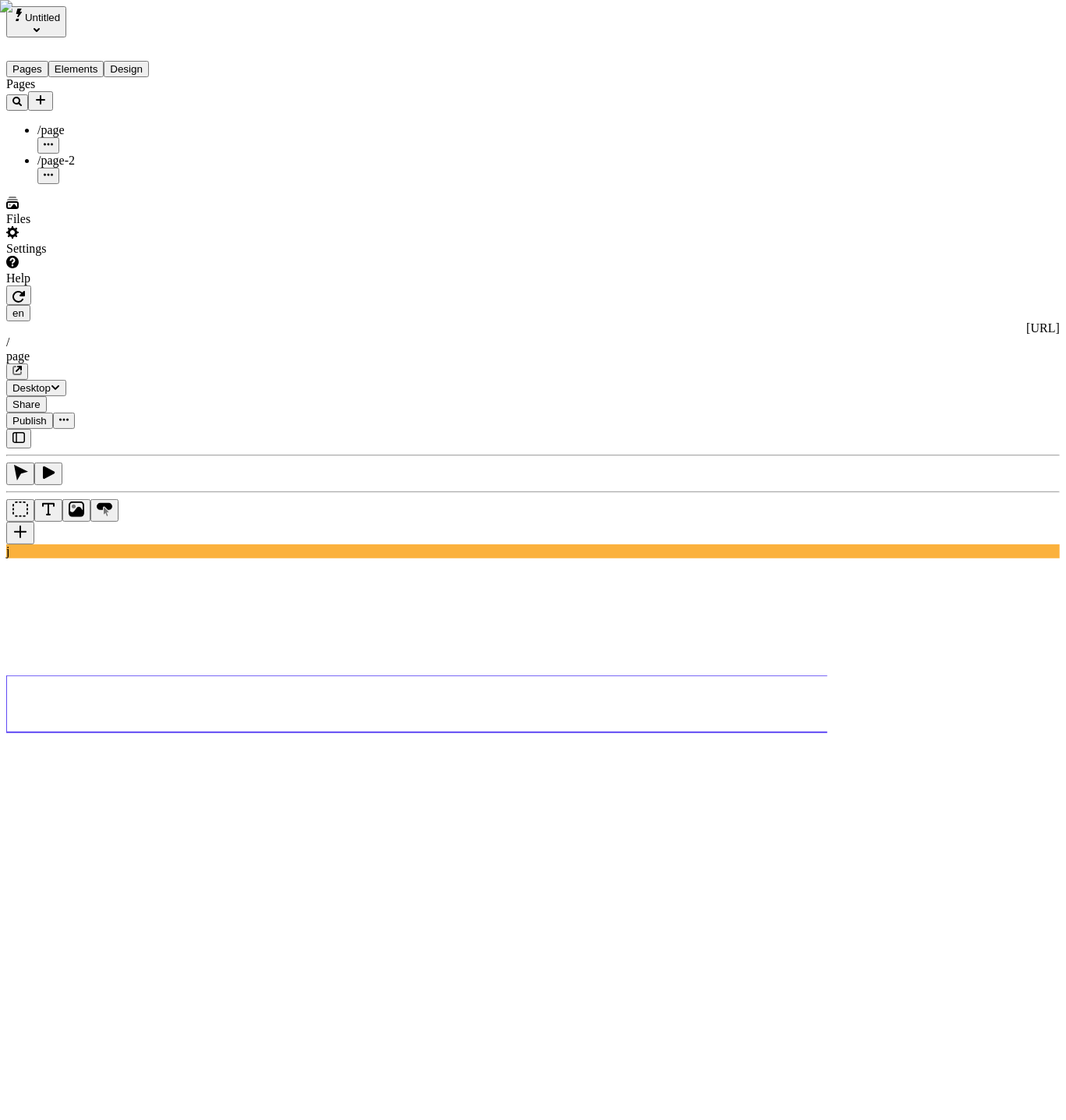
click at [14, 432] on icon "button" at bounding box center [19, 437] width 13 height 11
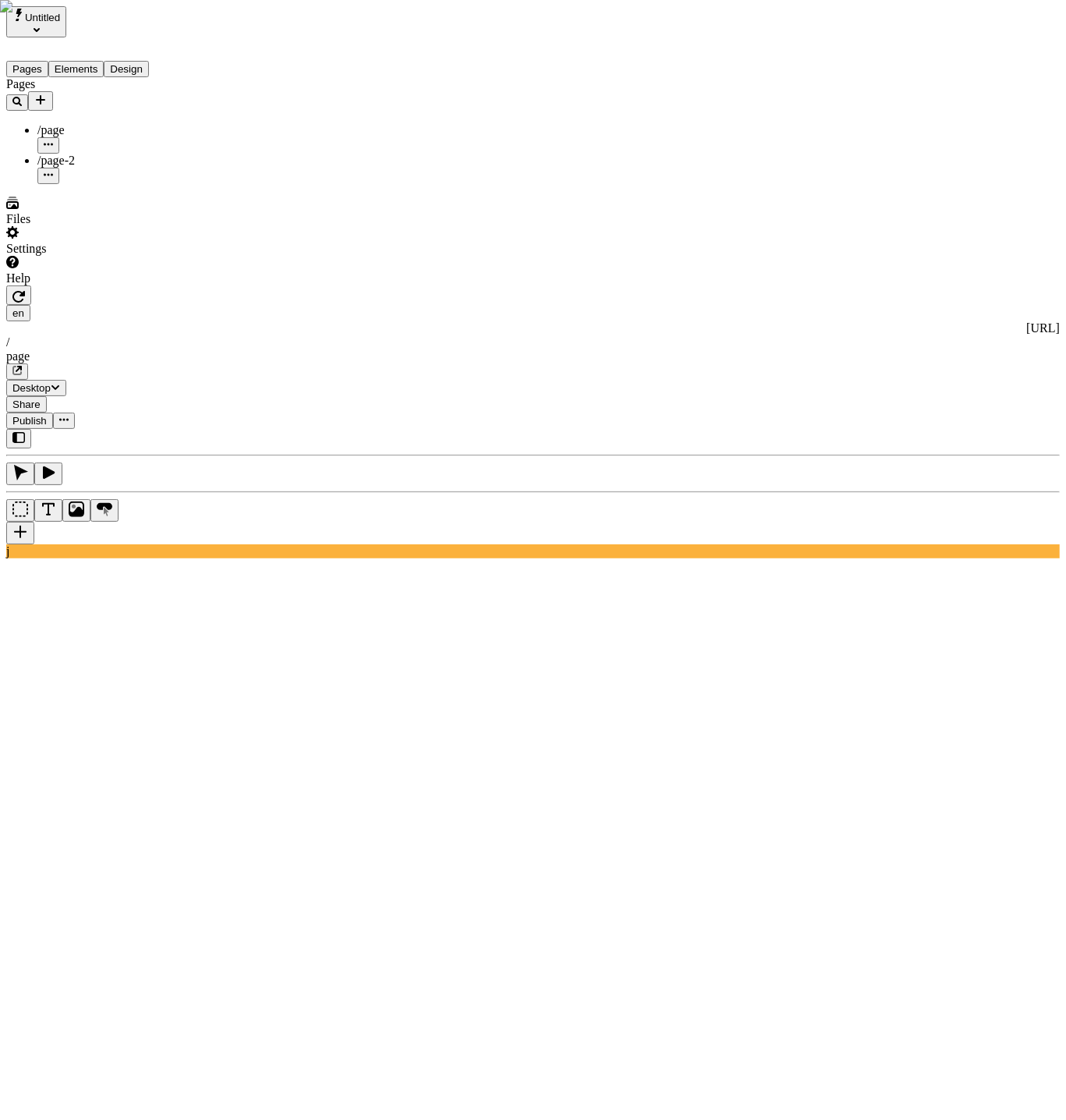
click at [31, 429] on button "button" at bounding box center [19, 439] width 25 height 20
click at [11, 429] on button "button" at bounding box center [19, 439] width 25 height 20
click at [31, 429] on button "button" at bounding box center [19, 439] width 25 height 20
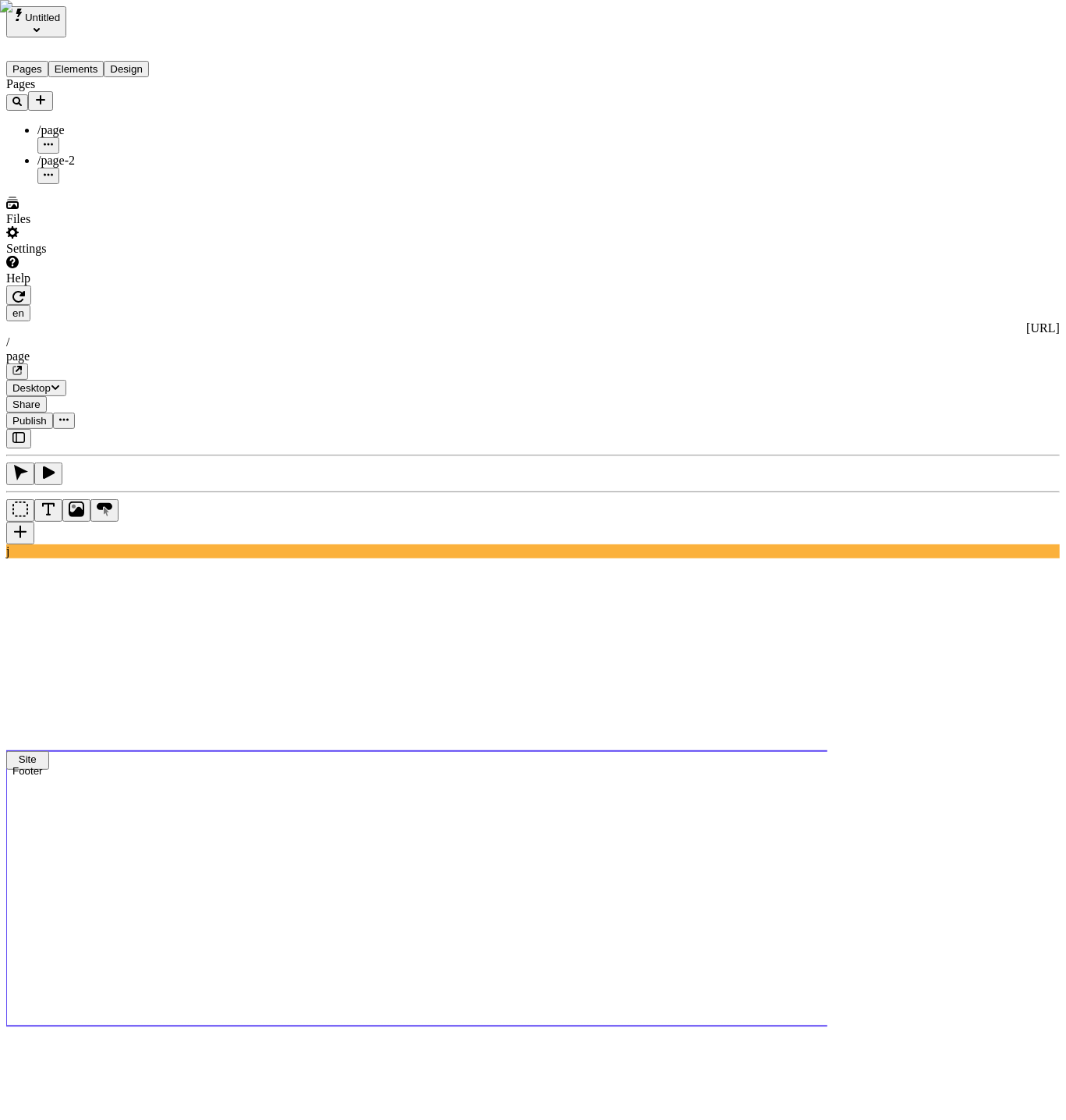
click at [426, 752] on use at bounding box center [505, 887] width 999 height 271
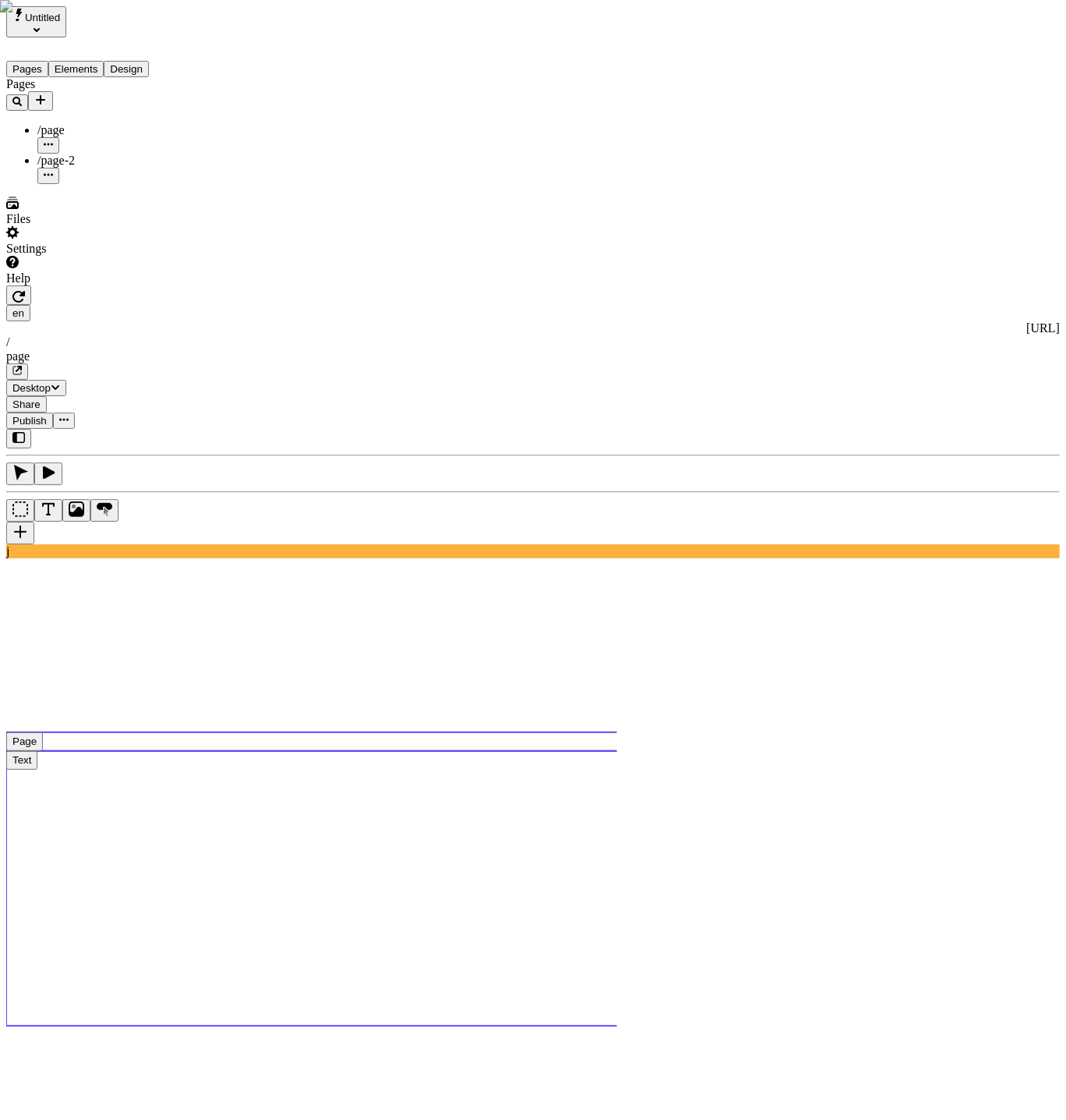
click at [477, 733] on use at bounding box center [420, 742] width 829 height 19
click at [457, 752] on use at bounding box center [505, 887] width 999 height 271
click at [461, 733] on use at bounding box center [420, 742] width 829 height 19
click at [445, 676] on use at bounding box center [505, 704] width 999 height 57
click at [407, 752] on use at bounding box center [505, 887] width 999 height 271
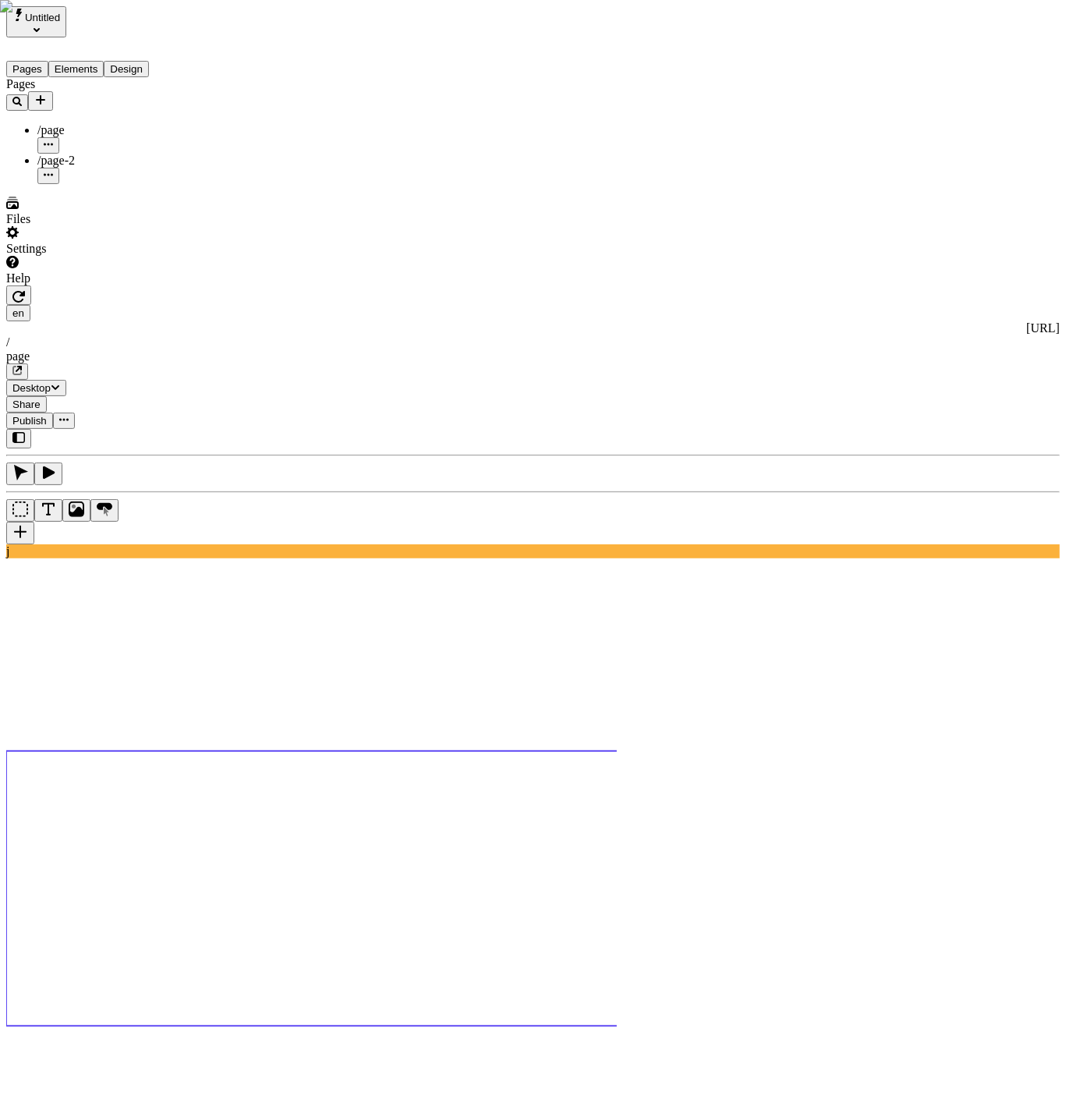
click at [290, 24] on html "Untitled Pages Elements Design Pages /page /page-2 Files Settings Help en [URL]…" at bounding box center [533, 987] width 1066 height 1975
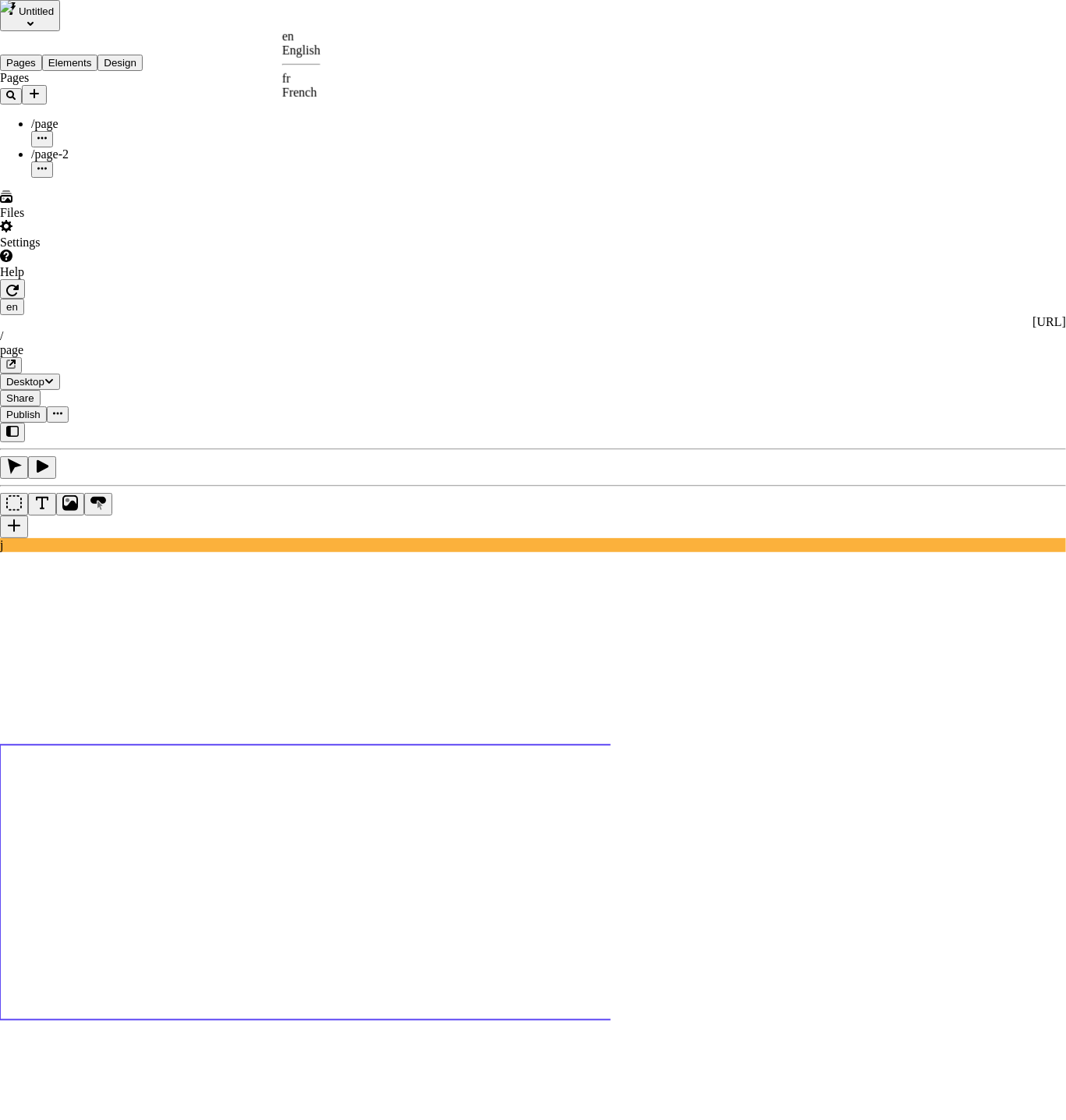
click at [321, 82] on div "fr" at bounding box center [301, 79] width 39 height 14
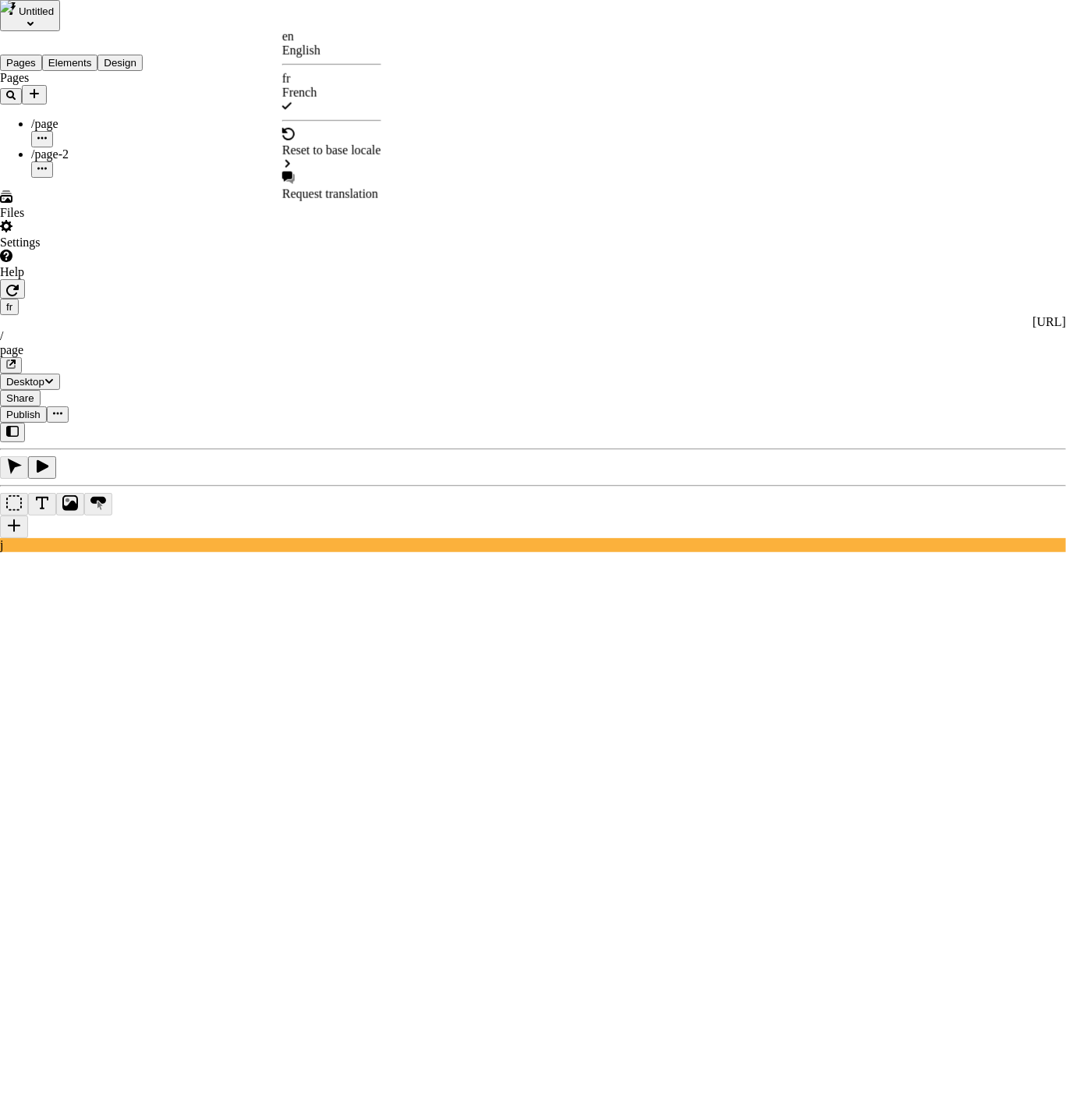
click at [292, 14] on html "Untitled Pages Elements Design Pages /page /page-2 Files Settings Help fr [URL]…" at bounding box center [533, 984] width 1066 height 1969
click at [357, 49] on div "English" at bounding box center [331, 51] width 99 height 14
